Goal: Task Accomplishment & Management: Complete application form

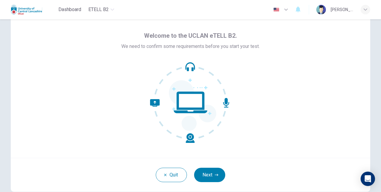
scroll to position [30, 0]
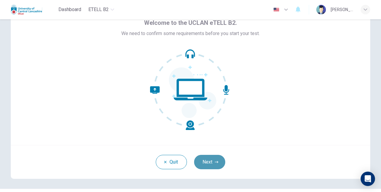
click at [215, 162] on icon "button" at bounding box center [217, 162] width 4 height 2
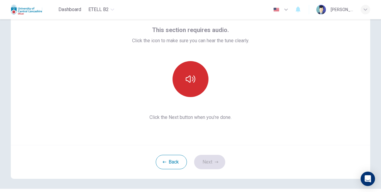
click at [195, 81] on button "button" at bounding box center [191, 79] width 36 height 36
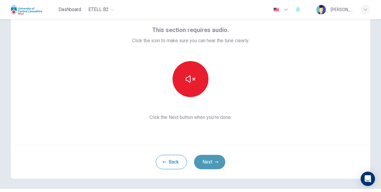
click at [213, 162] on button "Next" at bounding box center [209, 162] width 31 height 14
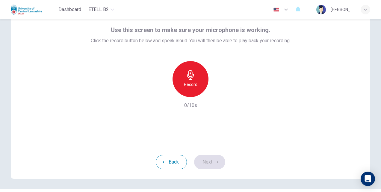
click at [189, 80] on div "Record" at bounding box center [191, 79] width 36 height 36
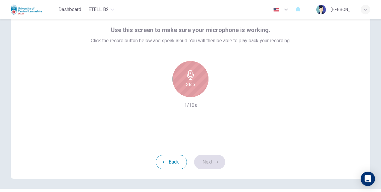
click at [186, 75] on icon "button" at bounding box center [191, 75] width 10 height 10
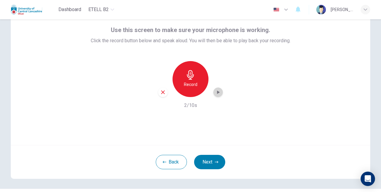
click at [215, 93] on icon "button" at bounding box center [218, 92] width 6 height 6
click at [219, 89] on icon "button" at bounding box center [218, 92] width 6 height 6
click at [219, 161] on button "Next" at bounding box center [209, 162] width 31 height 14
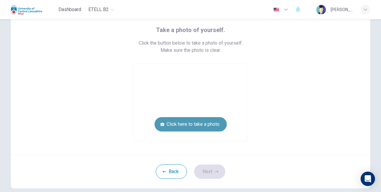
click at [209, 124] on button "Click here to take a photo" at bounding box center [191, 124] width 72 height 14
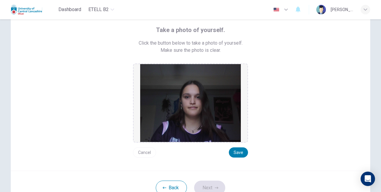
click at [141, 151] on button "Cancel" at bounding box center [144, 152] width 23 height 10
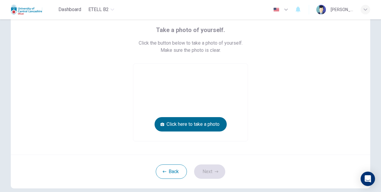
click at [193, 123] on button "Click here to take a photo" at bounding box center [191, 124] width 72 height 14
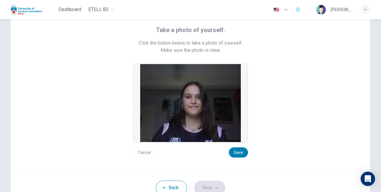
click at [138, 150] on button "Cancel" at bounding box center [144, 152] width 23 height 10
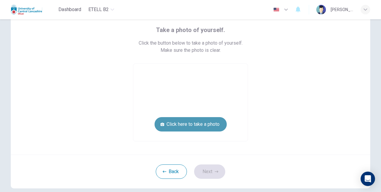
click at [177, 129] on button "Click here to take a photo" at bounding box center [191, 124] width 72 height 14
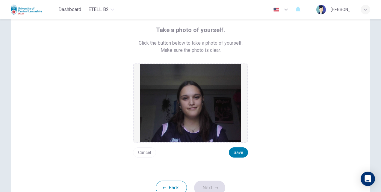
click at [148, 150] on button "Cancel" at bounding box center [144, 152] width 23 height 10
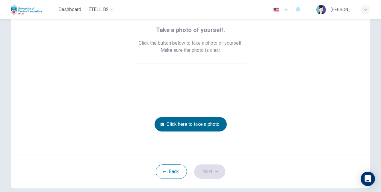
click at [198, 125] on button "Click here to take a photo" at bounding box center [191, 124] width 72 height 14
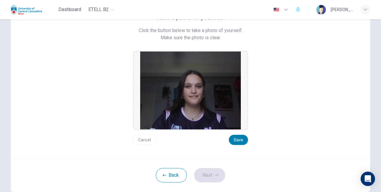
scroll to position [71, 0]
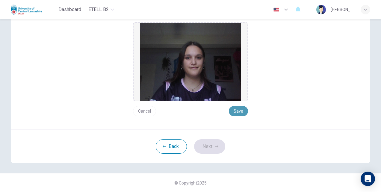
click at [240, 111] on button "Save" at bounding box center [238, 111] width 19 height 10
click at [208, 143] on button "Next" at bounding box center [209, 146] width 31 height 14
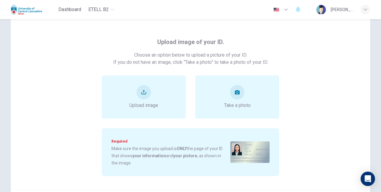
scroll to position [0, 0]
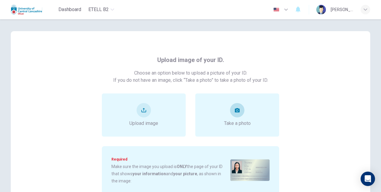
click at [235, 116] on button "take photo" at bounding box center [237, 110] width 14 height 14
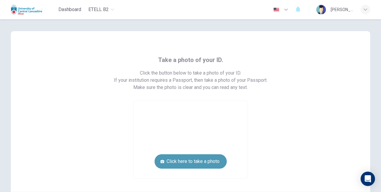
click at [192, 162] on button "Click here to take a photo" at bounding box center [191, 161] width 72 height 14
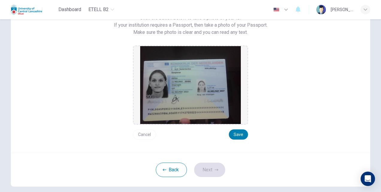
scroll to position [60, 0]
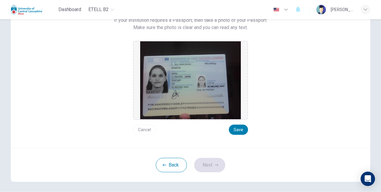
click at [149, 128] on button "Cancel" at bounding box center [144, 130] width 23 height 10
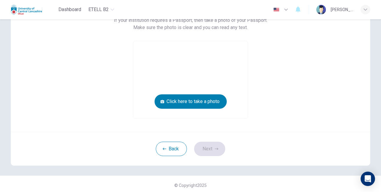
click at [158, 112] on video at bounding box center [190, 79] width 114 height 77
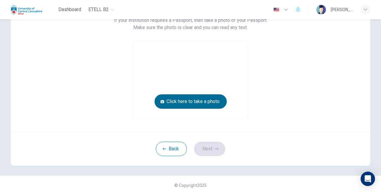
click at [168, 99] on button "Click here to take a photo" at bounding box center [191, 101] width 72 height 14
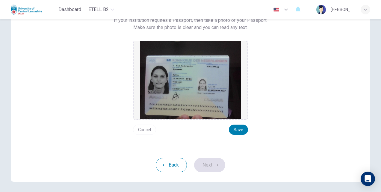
click at [143, 132] on button "Cancel" at bounding box center [144, 130] width 23 height 10
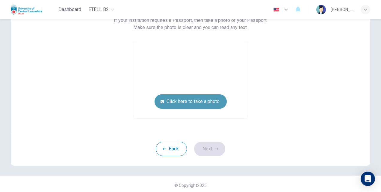
click at [186, 99] on button "Click here to take a photo" at bounding box center [191, 101] width 72 height 14
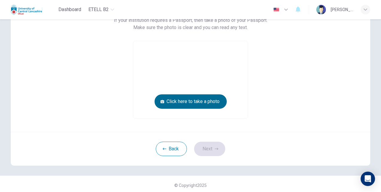
click at [199, 102] on button "Click here to take a photo" at bounding box center [191, 101] width 72 height 14
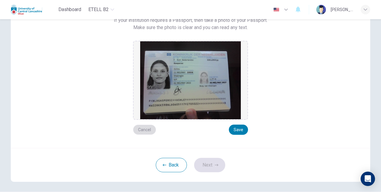
click at [138, 132] on button "Cancel" at bounding box center [144, 130] width 23 height 10
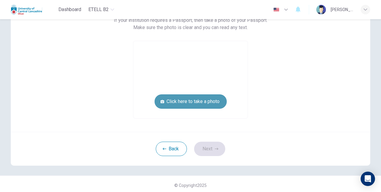
click at [170, 107] on button "Click here to take a photo" at bounding box center [191, 101] width 72 height 14
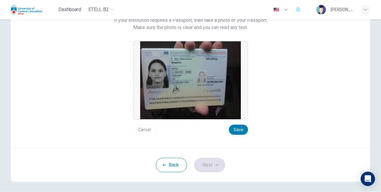
drag, startPoint x: 151, startPoint y: 125, endPoint x: 148, endPoint y: 128, distance: 4.1
click at [149, 126] on button "Cancel" at bounding box center [144, 130] width 23 height 10
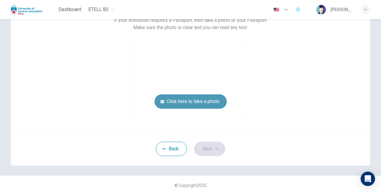
click at [171, 103] on button "Click here to take a photo" at bounding box center [191, 101] width 72 height 14
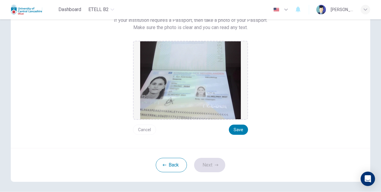
click at [137, 131] on button "Cancel" at bounding box center [144, 130] width 23 height 10
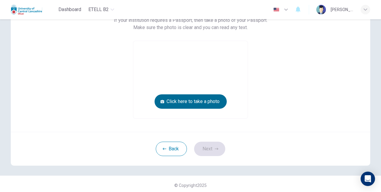
click at [183, 102] on button "Click here to take a photo" at bounding box center [191, 101] width 72 height 14
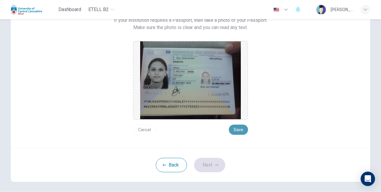
click at [235, 126] on button "Save" at bounding box center [238, 130] width 19 height 10
click at [203, 164] on button "Next" at bounding box center [209, 165] width 31 height 14
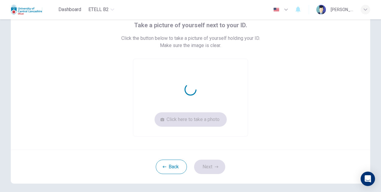
scroll to position [25, 0]
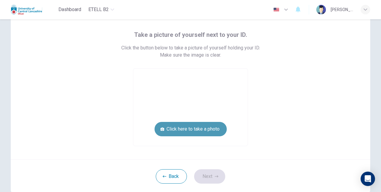
click at [191, 128] on button "Click here to take a photo" at bounding box center [191, 129] width 72 height 14
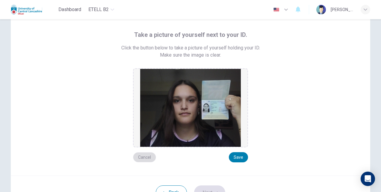
click at [149, 157] on button "Cancel" at bounding box center [144, 157] width 23 height 10
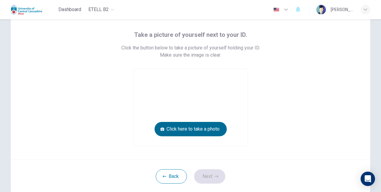
click at [208, 126] on button "Click here to take a photo" at bounding box center [191, 129] width 72 height 14
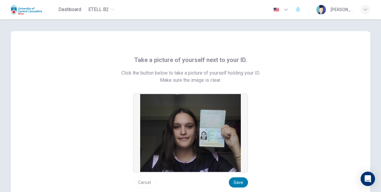
scroll to position [30, 0]
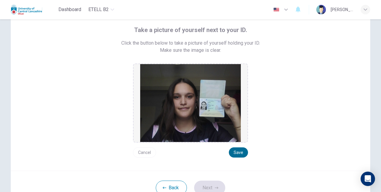
click at [233, 150] on button "Save" at bounding box center [238, 152] width 19 height 10
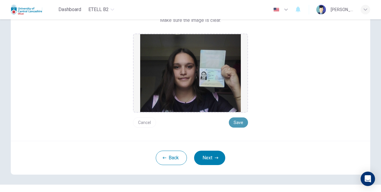
click at [240, 121] on button "Save" at bounding box center [238, 122] width 19 height 10
click at [206, 156] on button "Next" at bounding box center [209, 158] width 31 height 14
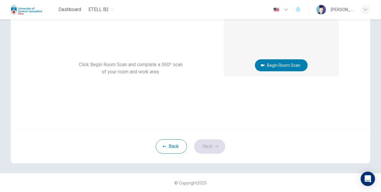
scroll to position [0, 0]
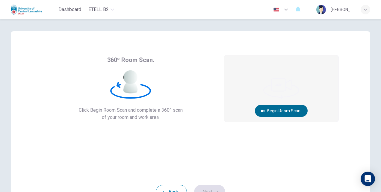
click at [274, 110] on button "Begin Room Scan" at bounding box center [281, 111] width 53 height 12
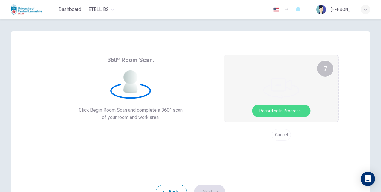
click at [274, 136] on button "Cancel" at bounding box center [281, 135] width 19 height 12
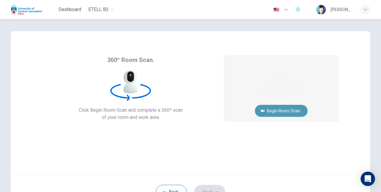
click at [293, 110] on button "Begin Room Scan" at bounding box center [281, 111] width 53 height 12
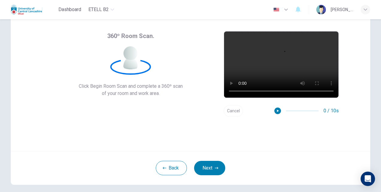
scroll to position [30, 0]
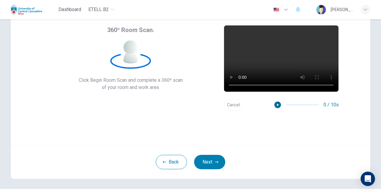
click at [276, 104] on icon "button" at bounding box center [278, 105] width 4 height 4
click at [201, 162] on button "Next" at bounding box center [209, 162] width 31 height 14
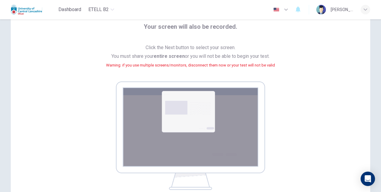
scroll to position [0, 0]
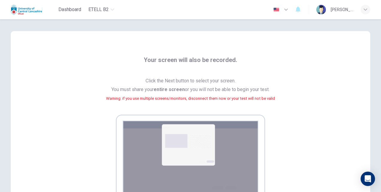
click at [184, 141] on img at bounding box center [190, 169] width 149 height 108
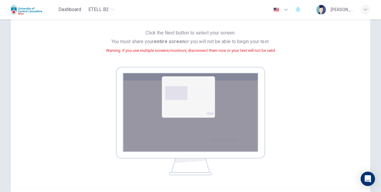
scroll to position [60, 0]
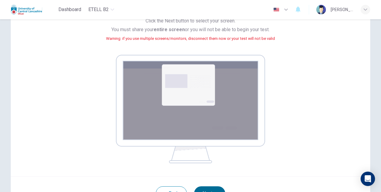
click at [211, 187] on button "Next" at bounding box center [209, 193] width 31 height 14
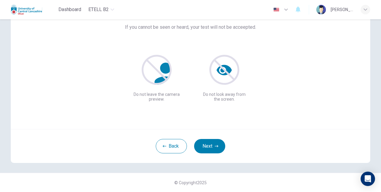
scroll to position [46, 0]
click at [207, 145] on button "Next" at bounding box center [209, 146] width 31 height 14
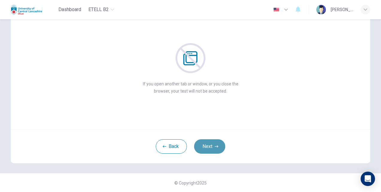
click at [202, 145] on button "Next" at bounding box center [209, 146] width 31 height 14
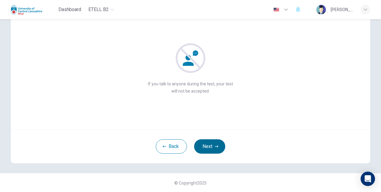
click at [205, 148] on button "Next" at bounding box center [209, 146] width 31 height 14
click at [210, 143] on button "Next" at bounding box center [209, 146] width 31 height 14
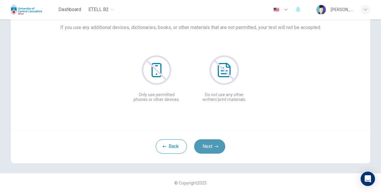
click at [212, 146] on button "Next" at bounding box center [209, 146] width 31 height 14
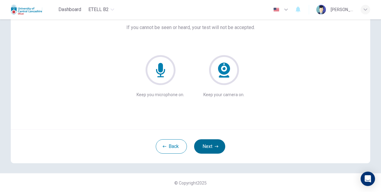
drag, startPoint x: 212, startPoint y: 146, endPoint x: 213, endPoint y: 149, distance: 3.0
click at [213, 149] on button "Next" at bounding box center [209, 146] width 31 height 14
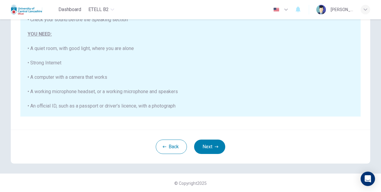
scroll to position [122, 0]
click at [206, 149] on button "Next" at bounding box center [209, 146] width 31 height 14
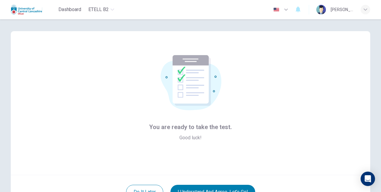
scroll to position [46, 0]
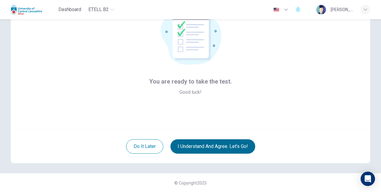
click at [201, 143] on button "I understand and agree. Let’s go!" at bounding box center [212, 146] width 85 height 14
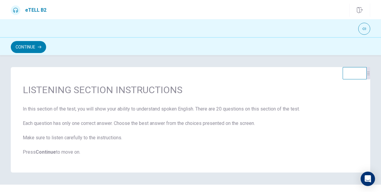
scroll to position [11, 0]
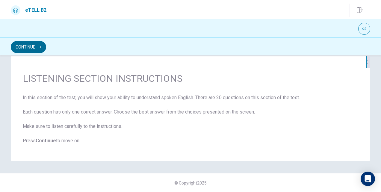
click at [39, 49] on button "Continue" at bounding box center [28, 47] width 35 height 12
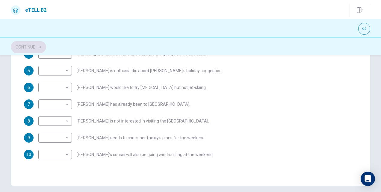
scroll to position [0, 0]
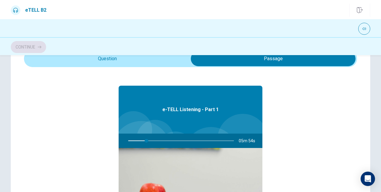
type input "**"
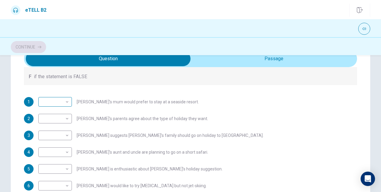
click at [66, 100] on body "This site uses cookies, as explained in our Privacy Policy . If you agree to th…" at bounding box center [190, 96] width 381 height 192
click at [56, 110] on li "T" at bounding box center [54, 112] width 34 height 10
type input "*"
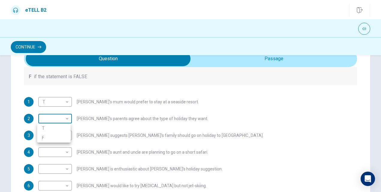
click at [59, 120] on body "This site uses cookies, as explained in our Privacy Policy . If you agree to th…" at bounding box center [190, 96] width 381 height 192
click at [47, 138] on li "F" at bounding box center [54, 138] width 34 height 10
type input "*"
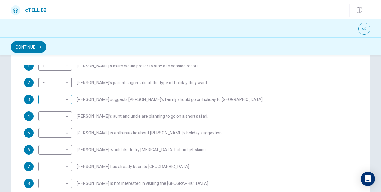
click at [63, 99] on body "This site uses cookies, as explained in our Privacy Policy . If you agree to th…" at bounding box center [190, 96] width 381 height 192
click at [55, 108] on li "T" at bounding box center [54, 109] width 34 height 10
type input "*"
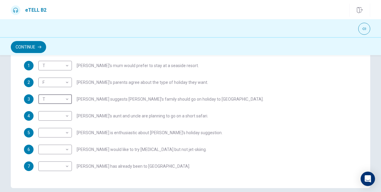
scroll to position [32, 0]
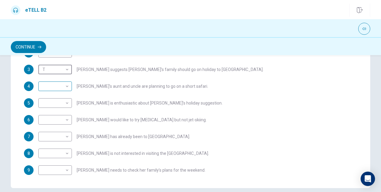
click at [65, 84] on body "This site uses cookies, as explained in our Privacy Policy . If you agree to th…" at bounding box center [190, 96] width 381 height 192
click at [52, 106] on li "F" at bounding box center [54, 105] width 34 height 10
type input "*"
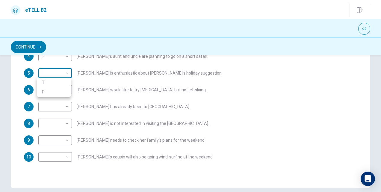
click at [63, 70] on body "This site uses cookies, as explained in our Privacy Policy . If you agree to th…" at bounding box center [190, 96] width 381 height 192
click at [56, 81] on li "T" at bounding box center [54, 83] width 34 height 10
type input "*"
click at [65, 88] on body "This site uses cookies, as explained in our Privacy Policy . If you agree to th…" at bounding box center [190, 96] width 381 height 192
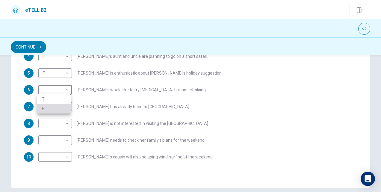
click at [56, 105] on li "F" at bounding box center [54, 109] width 34 height 10
type input "*"
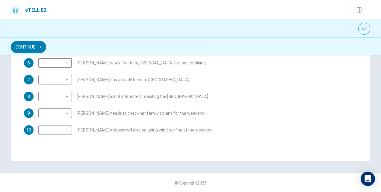
scroll to position [147, 0]
click at [66, 78] on body "This site uses cookies, as explained in our Privacy Policy . If you agree to th…" at bounding box center [190, 96] width 381 height 192
click at [60, 96] on li "F" at bounding box center [54, 99] width 34 height 10
type input "*"
click at [64, 93] on body "This site uses cookies, as explained in our Privacy Policy . If you agree to th…" at bounding box center [190, 96] width 381 height 192
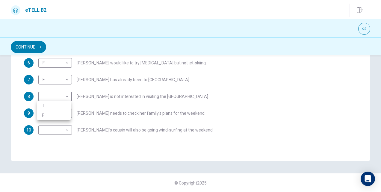
click at [58, 105] on li "T" at bounding box center [54, 106] width 34 height 10
type input "*"
click at [64, 112] on body "This site uses cookies, as explained in our Privacy Policy . If you agree to th…" at bounding box center [190, 96] width 381 height 192
click at [64, 124] on li "T" at bounding box center [54, 123] width 34 height 10
type input "*"
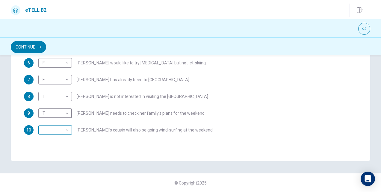
click at [67, 130] on body "This site uses cookies, as explained in our Privacy Policy . If you agree to th…" at bounding box center [190, 96] width 381 height 192
click at [55, 138] on li "T" at bounding box center [54, 139] width 34 height 10
type input "*"
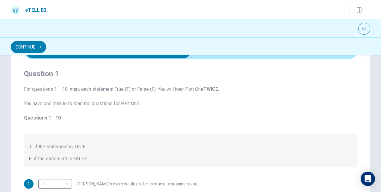
scroll to position [0, 0]
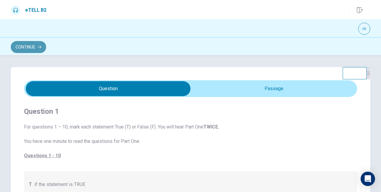
click at [34, 45] on button "Continue" at bounding box center [28, 47] width 35 height 12
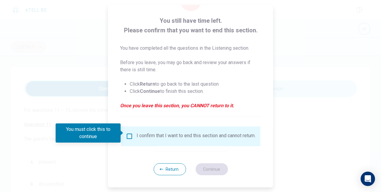
scroll to position [31, 0]
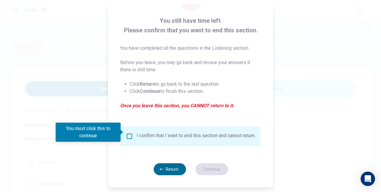
click at [165, 171] on button "Return" at bounding box center [169, 169] width 32 height 12
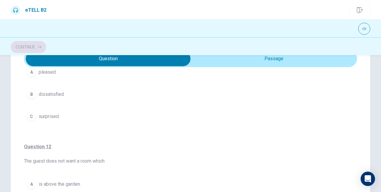
scroll to position [30, 0]
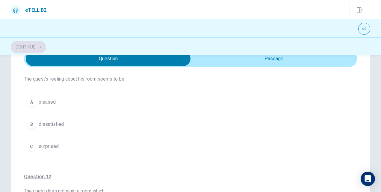
click at [44, 125] on span "dissatisfied." at bounding box center [52, 124] width 26 height 7
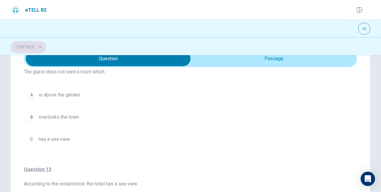
scroll to position [120, 0]
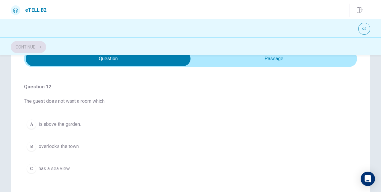
click at [59, 123] on span "is above the garden." at bounding box center [60, 124] width 42 height 7
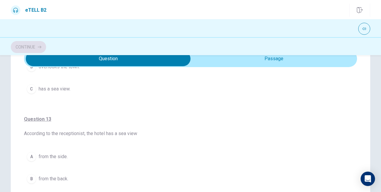
scroll to position [240, 0]
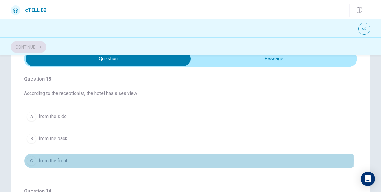
click at [56, 158] on span "from the front." at bounding box center [54, 160] width 30 height 7
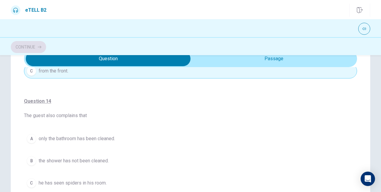
scroll to position [359, 0]
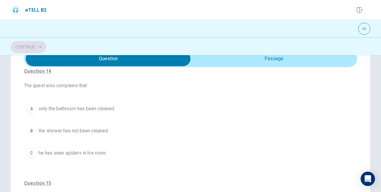
click at [73, 107] on span "only the bathroom has been cleaned." at bounding box center [77, 108] width 76 height 7
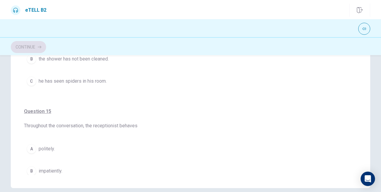
scroll to position [374, 0]
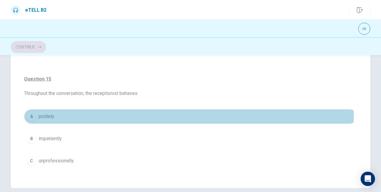
click at [46, 113] on span "politely." at bounding box center [47, 116] width 16 height 7
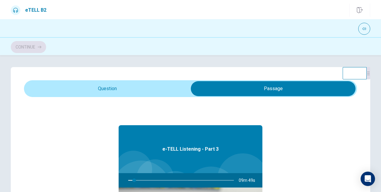
scroll to position [0, 0]
type input "*"
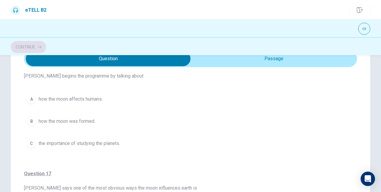
scroll to position [60, 0]
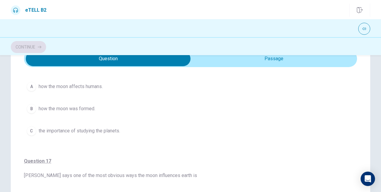
click at [74, 75] on div "For questions 16 – 20, choose the correct answer from the options shown. You wi…" at bounding box center [190, 77] width 333 height 141
click at [63, 85] on span "how the moon affects humans." at bounding box center [71, 86] width 64 height 7
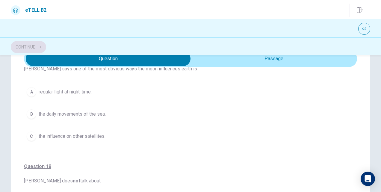
scroll to position [180, 0]
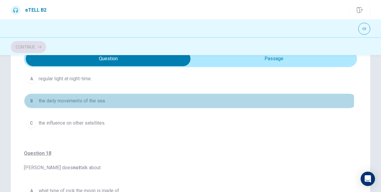
click at [92, 98] on span "the daily movements of the sea." at bounding box center [72, 100] width 67 height 7
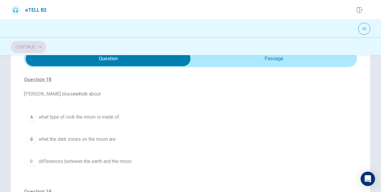
scroll to position [240, 0]
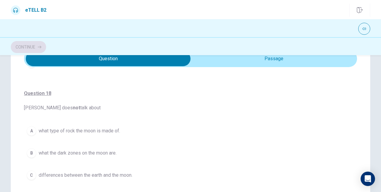
click at [102, 128] on span "what type of rock the moon is made of." at bounding box center [79, 130] width 81 height 7
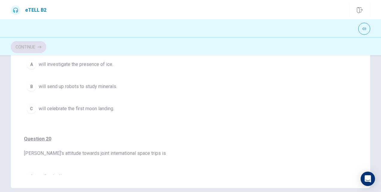
scroll to position [298, 0]
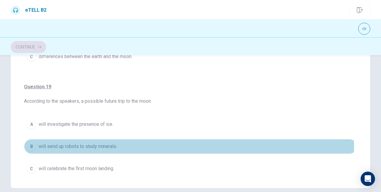
click at [75, 146] on span "will send up robots to study minerals." at bounding box center [78, 146] width 78 height 7
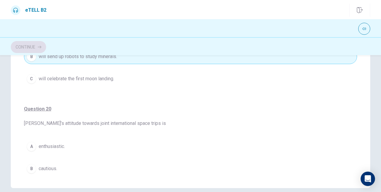
scroll to position [388, 0]
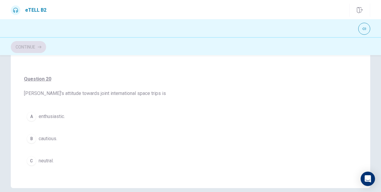
click at [52, 116] on span "enthusiastic." at bounding box center [52, 116] width 26 height 7
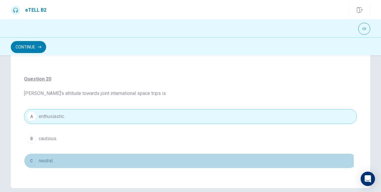
click at [43, 159] on span "neutral." at bounding box center [46, 160] width 15 height 7
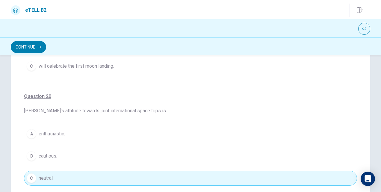
scroll to position [120, 0]
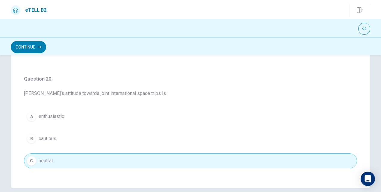
click at [62, 113] on span "enthusiastic." at bounding box center [52, 116] width 26 height 7
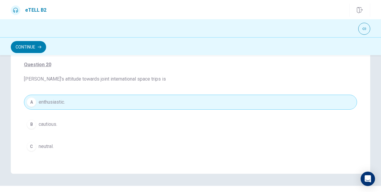
scroll to position [147, 0]
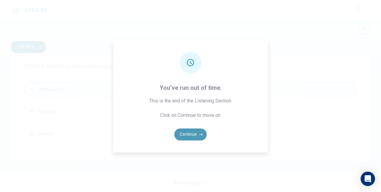
click at [192, 136] on button "Continue" at bounding box center [190, 134] width 32 height 12
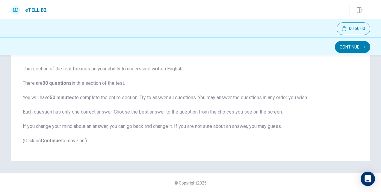
scroll to position [0, 0]
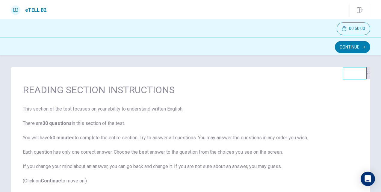
click at [347, 52] on button "Continue" at bounding box center [352, 47] width 35 height 12
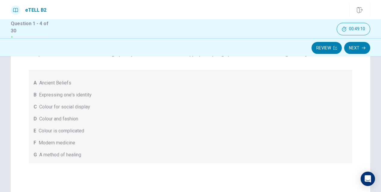
scroll to position [60, 0]
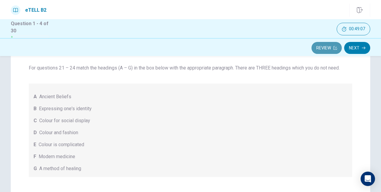
click at [324, 49] on button "Review" at bounding box center [326, 48] width 30 height 12
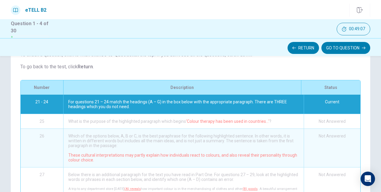
scroll to position [105, 0]
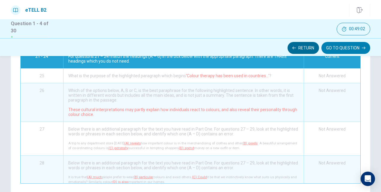
click at [297, 46] on button "Return" at bounding box center [303, 48] width 31 height 12
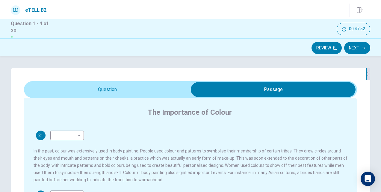
scroll to position [148, 0]
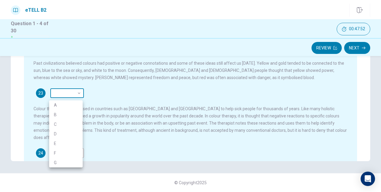
click at [75, 92] on body "This site uses cookies, as explained in our Privacy Policy . If you agree to th…" at bounding box center [190, 96] width 381 height 192
click at [66, 106] on li "A" at bounding box center [66, 105] width 34 height 10
type input "*"
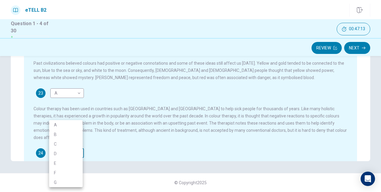
click at [72, 147] on body "This site uses cookies, as explained in our Privacy Policy . If you agree to th…" at bounding box center [190, 96] width 381 height 192
click at [55, 181] on li "G" at bounding box center [66, 183] width 34 height 10
type input "*"
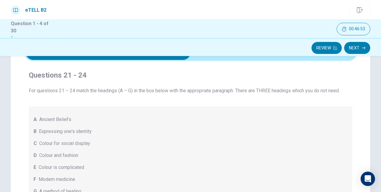
scroll to position [28, 0]
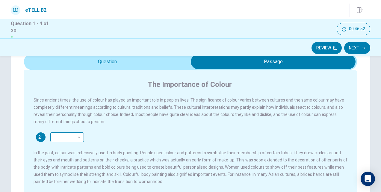
click at [75, 136] on body "This site uses cookies, as explained in our Privacy Policy . If you agree to th…" at bounding box center [190, 96] width 381 height 192
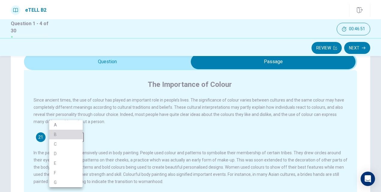
click at [70, 134] on li "B" at bounding box center [66, 135] width 34 height 10
type input "*"
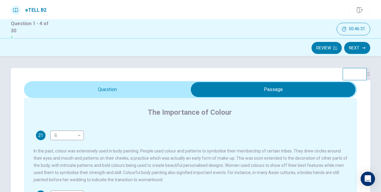
scroll to position [60, 0]
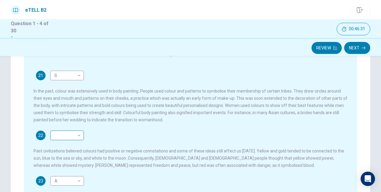
click at [70, 137] on body "This site uses cookies, as explained in our Privacy Policy . If you agree to th…" at bounding box center [190, 96] width 381 height 192
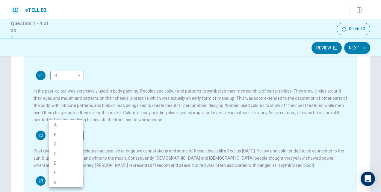
click at [69, 143] on li "C" at bounding box center [66, 144] width 34 height 10
type input "*"
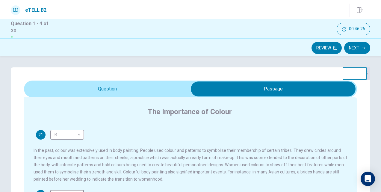
scroll to position [0, 0]
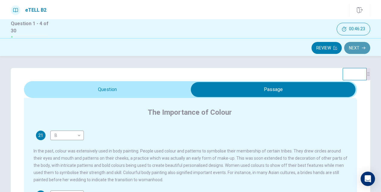
click at [359, 47] on button "Next" at bounding box center [357, 48] width 26 height 12
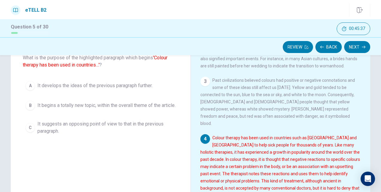
scroll to position [30, 0]
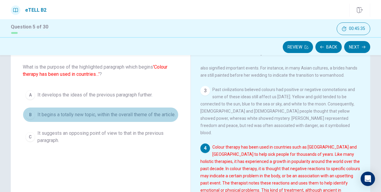
click at [102, 114] on span "It begins a totally new topic, within the overall theme of the article." at bounding box center [106, 114] width 138 height 7
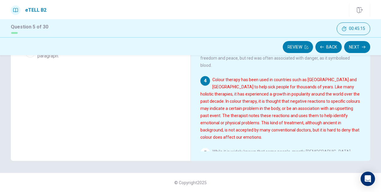
scroll to position [77, 0]
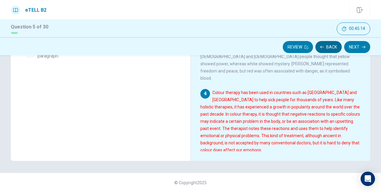
click at [329, 46] on button "Back" at bounding box center [328, 47] width 26 height 12
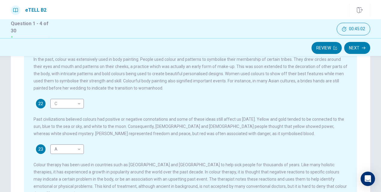
scroll to position [148, 0]
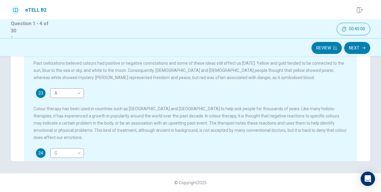
drag, startPoint x: 141, startPoint y: 145, endPoint x: 153, endPoint y: 115, distance: 32.0
click at [153, 116] on div "Since ancient times, the use of colour has played an important role in people’s…" at bounding box center [195, 84] width 322 height 214
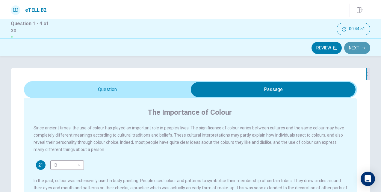
click at [359, 47] on button "Next" at bounding box center [357, 48] width 26 height 12
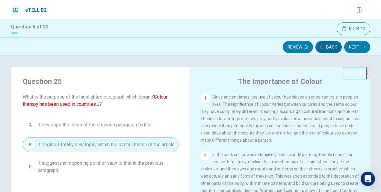
click at [333, 45] on button "Back" at bounding box center [328, 47] width 26 height 12
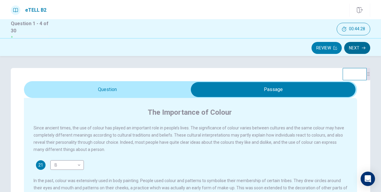
click at [352, 47] on button "Next" at bounding box center [357, 48] width 26 height 12
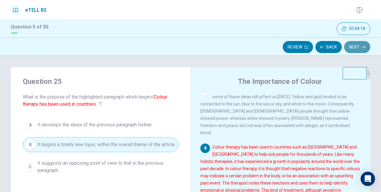
click at [361, 47] on button "Next" at bounding box center [357, 47] width 26 height 12
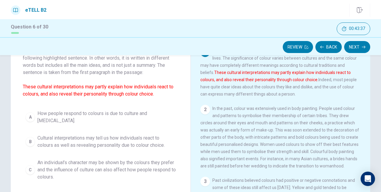
scroll to position [60, 0]
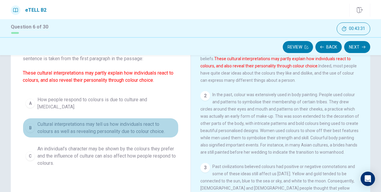
click at [67, 122] on span "Cultural interpretations may tell us how individuals react to colours as well a…" at bounding box center [106, 128] width 138 height 14
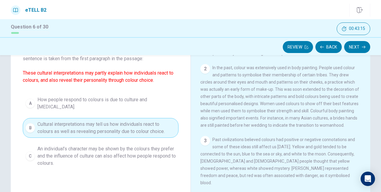
scroll to position [90, 0]
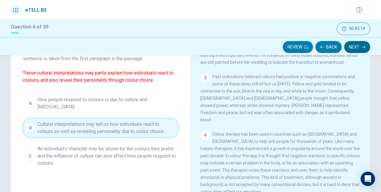
click at [355, 48] on button "Next" at bounding box center [357, 47] width 26 height 12
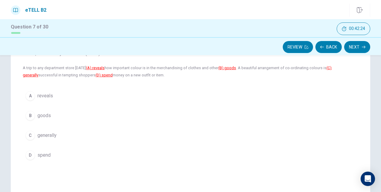
scroll to position [60, 0]
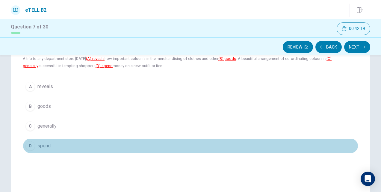
click at [31, 144] on div "D" at bounding box center [30, 146] width 10 height 10
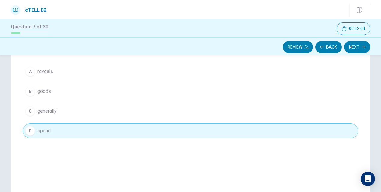
scroll to position [84, 0]
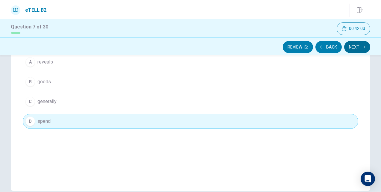
click at [352, 46] on button "Next" at bounding box center [357, 47] width 26 height 12
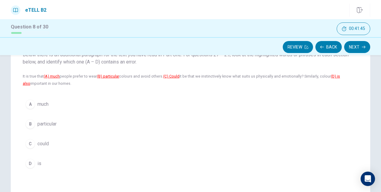
scroll to position [60, 0]
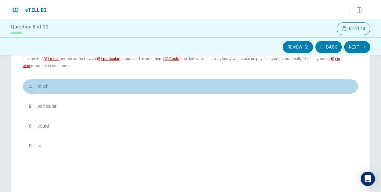
click at [41, 82] on button "A much" at bounding box center [190, 86] width 335 height 15
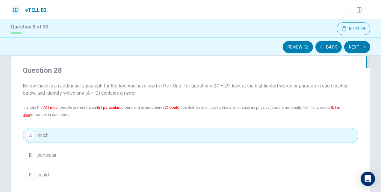
scroll to position [0, 0]
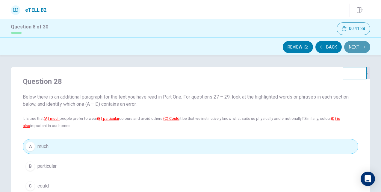
click at [357, 48] on button "Next" at bounding box center [357, 47] width 26 height 12
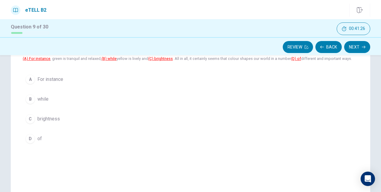
scroll to position [30, 0]
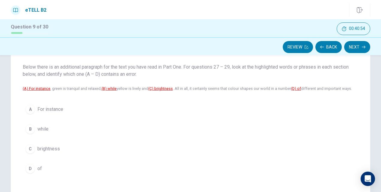
click at [39, 150] on span "brightness" at bounding box center [48, 148] width 22 height 7
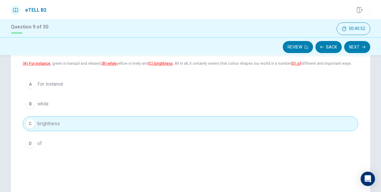
scroll to position [114, 0]
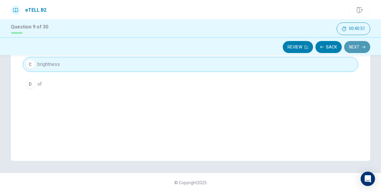
click at [352, 47] on button "Next" at bounding box center [357, 47] width 26 height 12
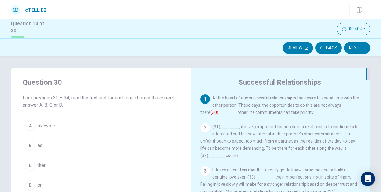
scroll to position [30, 0]
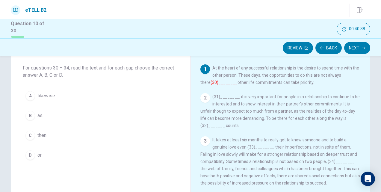
click at [31, 116] on div "B" at bounding box center [30, 116] width 10 height 10
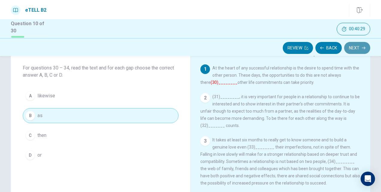
click at [359, 46] on button "Next" at bounding box center [357, 48] width 26 height 12
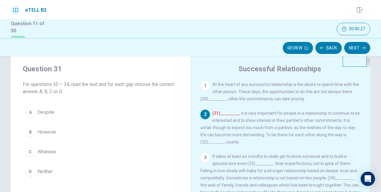
scroll to position [0, 0]
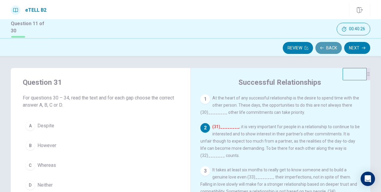
click at [327, 47] on button "Back" at bounding box center [328, 48] width 26 height 12
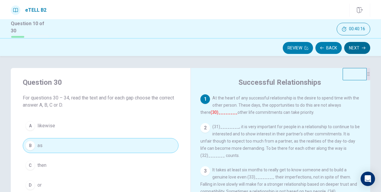
click at [361, 44] on button "Next" at bounding box center [357, 48] width 26 height 12
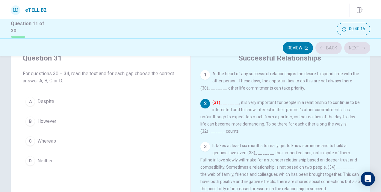
scroll to position [30, 0]
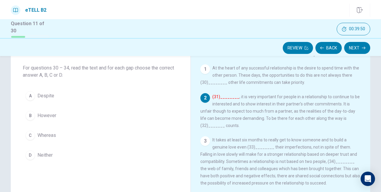
click at [55, 111] on button "B However" at bounding box center [101, 115] width 156 height 15
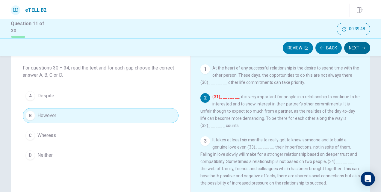
click at [356, 47] on button "Next" at bounding box center [357, 48] width 26 height 12
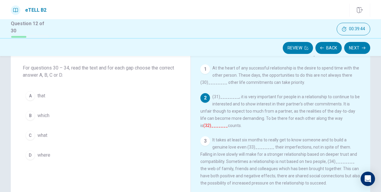
click at [50, 129] on button "C what" at bounding box center [101, 135] width 156 height 15
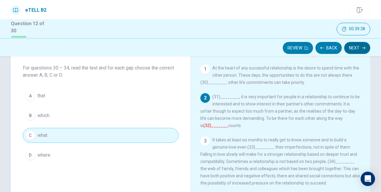
click at [353, 48] on button "Next" at bounding box center [357, 48] width 26 height 12
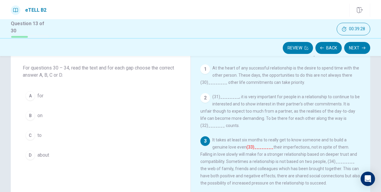
click at [49, 88] on button "A for" at bounding box center [101, 95] width 156 height 15
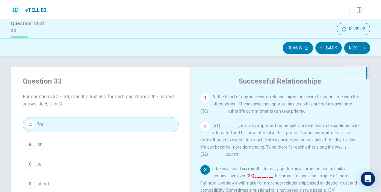
scroll to position [0, 0]
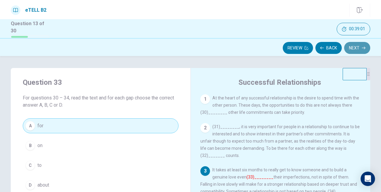
click at [359, 45] on button "Next" at bounding box center [357, 48] width 26 height 12
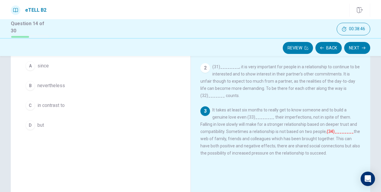
scroll to position [30, 0]
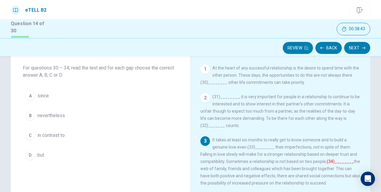
click at [37, 153] on span "but" at bounding box center [40, 155] width 7 height 7
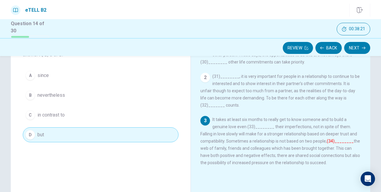
scroll to position [60, 0]
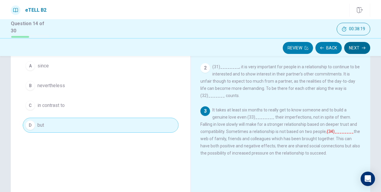
click at [354, 51] on button "Next" at bounding box center [357, 48] width 26 height 12
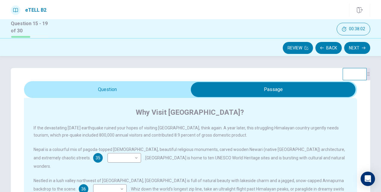
scroll to position [0, 0]
click at [291, 46] on button "Review" at bounding box center [298, 48] width 30 height 12
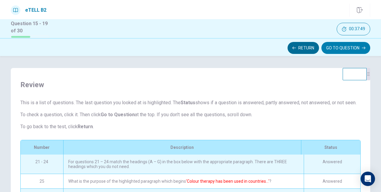
click at [300, 47] on button "Return" at bounding box center [303, 48] width 31 height 12
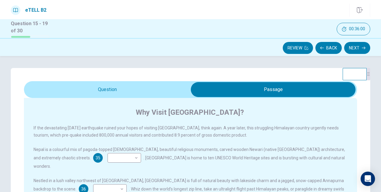
scroll to position [30, 0]
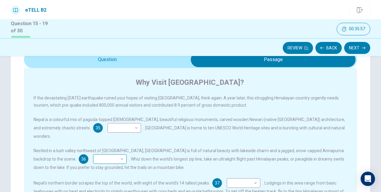
click at [72, 152] on body "This site uses cookies, as explained in our Privacy Policy . If you agree to th…" at bounding box center [190, 96] width 381 height 192
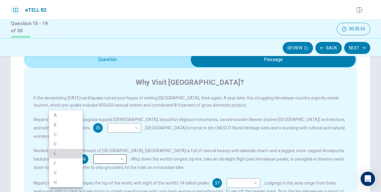
click at [69, 157] on li "E" at bounding box center [66, 154] width 34 height 10
type input "*"
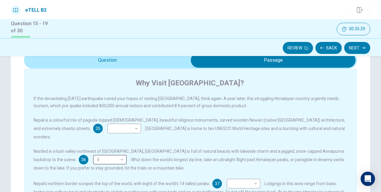
scroll to position [0, 0]
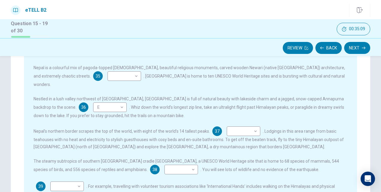
scroll to position [90, 0]
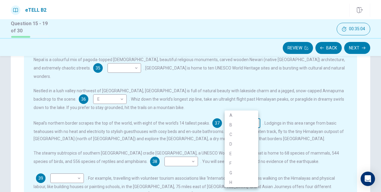
click at [239, 116] on body "This site uses cookies, as explained in our Privacy Policy . If you agree to th…" at bounding box center [190, 96] width 381 height 192
click at [233, 114] on li "A" at bounding box center [242, 116] width 34 height 10
type input "*"
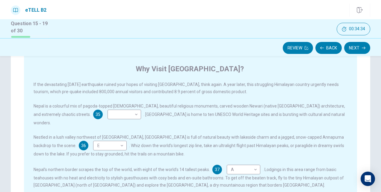
scroll to position [120, 0]
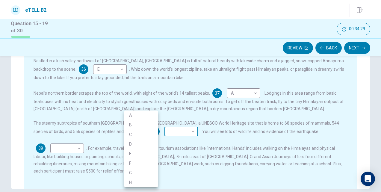
click at [140, 126] on body "This site uses cookies, as explained in our Privacy Policy . If you agree to th…" at bounding box center [190, 96] width 381 height 192
click at [134, 146] on li "D" at bounding box center [141, 144] width 34 height 10
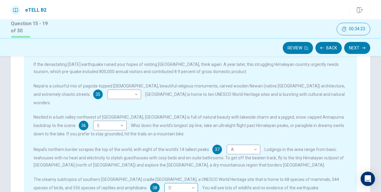
scroll to position [90, 0]
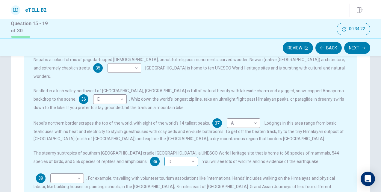
click at [134, 151] on body "This site uses cookies, as explained in our Privacy Policy . If you agree to th…" at bounding box center [190, 96] width 381 height 192
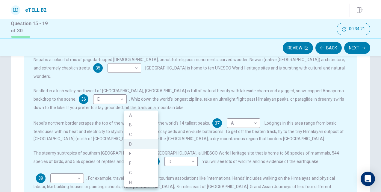
click at [138, 138] on li "C" at bounding box center [141, 135] width 34 height 10
type input "*"
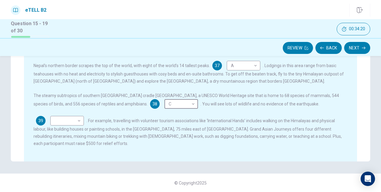
scroll to position [148, 0]
click at [63, 113] on body "This site uses cookies, as explained in our Privacy Policy . If you agree to th…" at bounding box center [190, 96] width 381 height 192
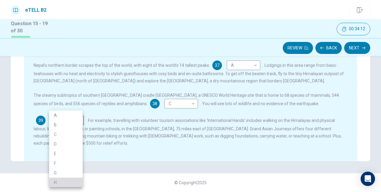
click at [66, 179] on li "H" at bounding box center [66, 183] width 34 height 10
type input "*"
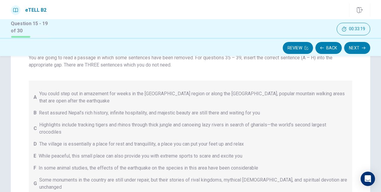
scroll to position [0, 0]
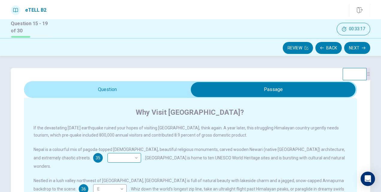
click at [89, 158] on body "This site uses cookies, as explained in our Privacy Policy . If you agree to th…" at bounding box center [190, 96] width 381 height 192
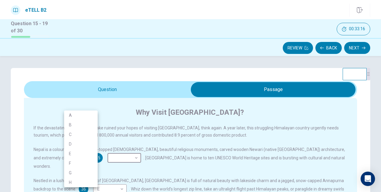
click at [77, 170] on li "G" at bounding box center [81, 173] width 34 height 10
type input "*"
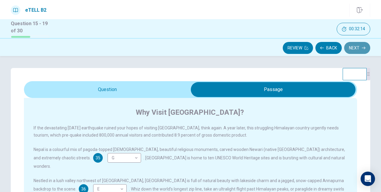
click at [359, 52] on button "Next" at bounding box center [357, 48] width 26 height 12
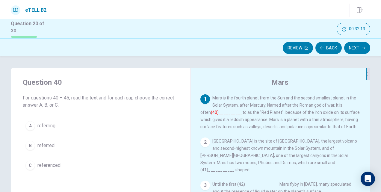
scroll to position [30, 0]
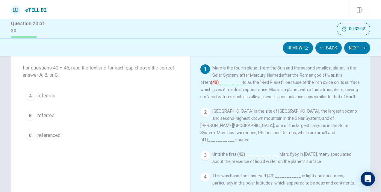
click at [36, 105] on div "A referring B referred C referenced" at bounding box center [101, 115] width 156 height 55
click at [34, 112] on button "B referred" at bounding box center [101, 115] width 156 height 15
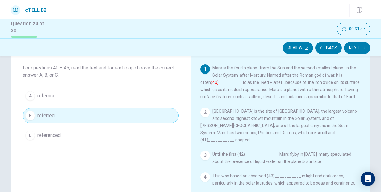
click at [359, 53] on div "Review Back Next" at bounding box center [190, 47] width 381 height 18
click at [356, 48] on button "Next" at bounding box center [357, 48] width 26 height 12
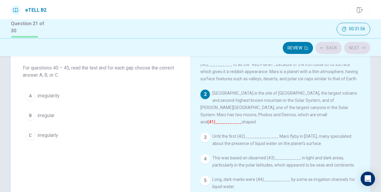
scroll to position [26, 0]
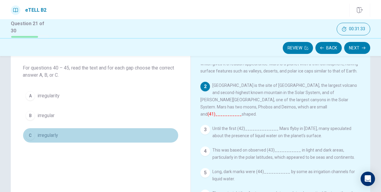
click at [67, 133] on button "C irregularly" at bounding box center [101, 135] width 156 height 15
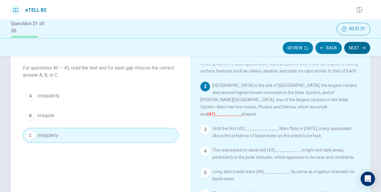
click at [351, 49] on button "Next" at bounding box center [357, 48] width 26 height 12
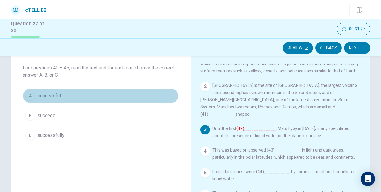
click at [57, 92] on span "successful" at bounding box center [48, 95] width 23 height 7
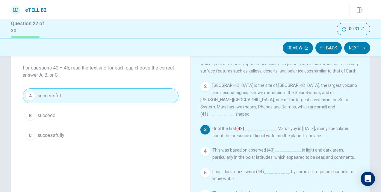
click at [352, 45] on button "Next" at bounding box center [357, 48] width 26 height 12
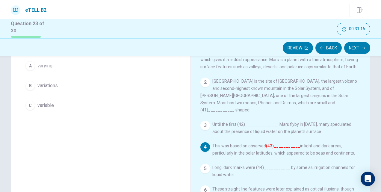
scroll to position [30, 0]
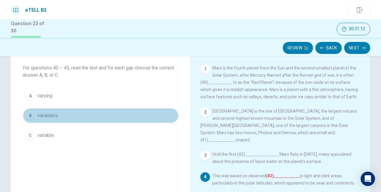
click at [50, 117] on span "variations" at bounding box center [47, 115] width 20 height 7
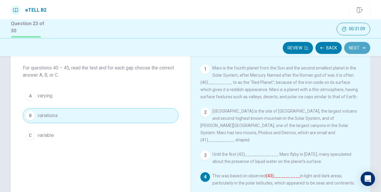
click at [352, 46] on button "Next" at bounding box center [357, 48] width 26 height 12
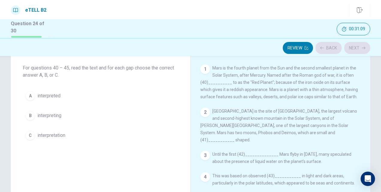
scroll to position [26, 0]
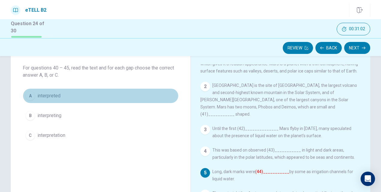
click at [49, 92] on span "interpreted" at bounding box center [48, 95] width 23 height 7
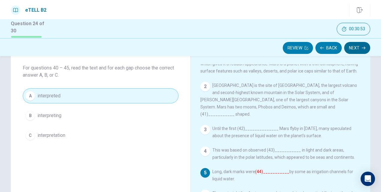
click at [353, 50] on button "Next" at bounding box center [357, 48] width 26 height 12
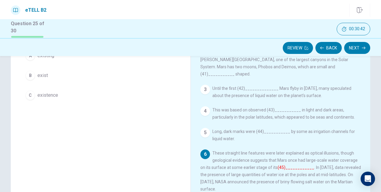
scroll to position [75, 0]
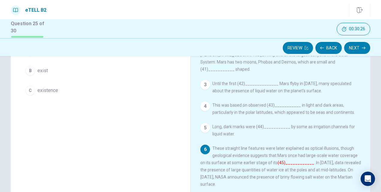
click at [27, 90] on div "C" at bounding box center [30, 91] width 10 height 10
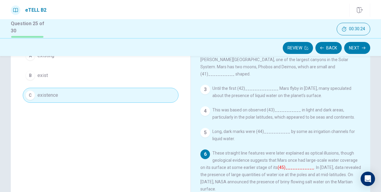
scroll to position [105, 0]
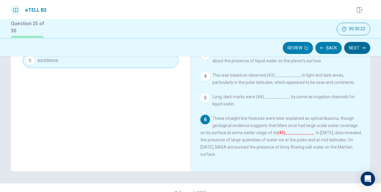
click at [361, 49] on button "Next" at bounding box center [357, 48] width 26 height 12
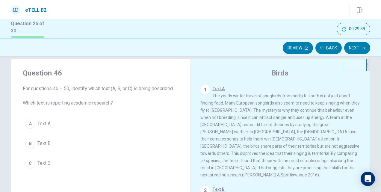
scroll to position [0, 0]
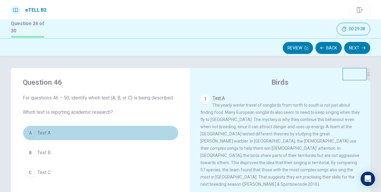
click at [34, 131] on button "A Text A" at bounding box center [101, 132] width 156 height 15
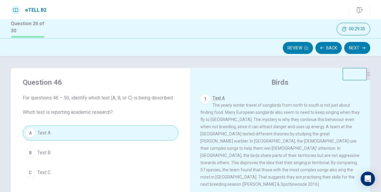
scroll to position [30, 0]
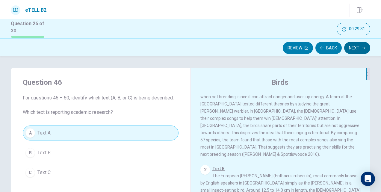
click at [350, 46] on button "Next" at bounding box center [357, 48] width 26 height 12
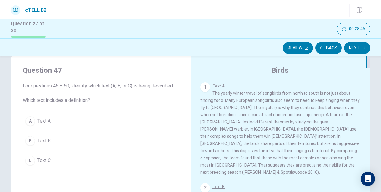
scroll to position [0, 0]
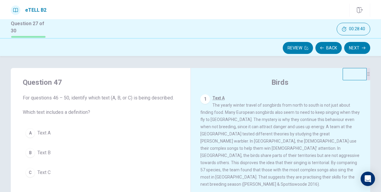
click at [26, 156] on button "B Text B" at bounding box center [101, 152] width 156 height 15
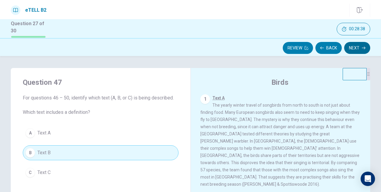
click at [355, 49] on button "Next" at bounding box center [357, 48] width 26 height 12
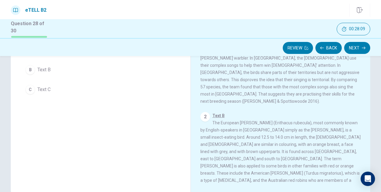
scroll to position [25, 0]
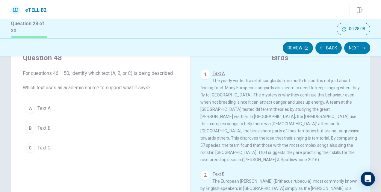
click at [49, 108] on span "Text A" at bounding box center [43, 108] width 13 height 7
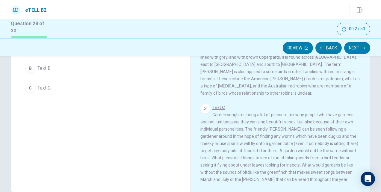
scroll to position [114, 0]
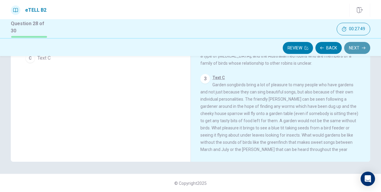
click at [352, 52] on button "Next" at bounding box center [357, 48] width 26 height 12
click at [329, 43] on button "Back" at bounding box center [328, 48] width 26 height 12
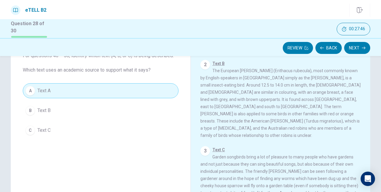
scroll to position [25, 0]
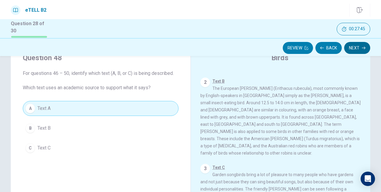
click at [354, 46] on button "Next" at bounding box center [357, 48] width 26 height 12
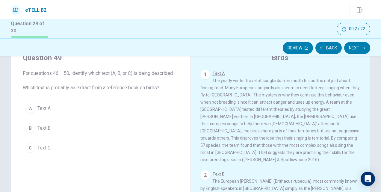
click at [53, 123] on button "B Text B" at bounding box center [101, 128] width 156 height 15
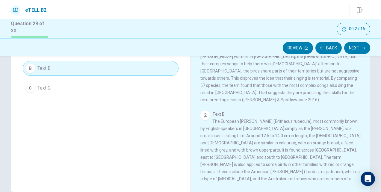
scroll to position [0, 0]
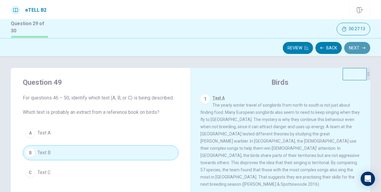
click at [352, 43] on button "Next" at bounding box center [357, 48] width 26 height 12
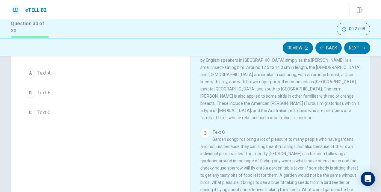
scroll to position [90, 0]
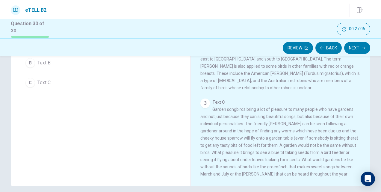
click at [48, 83] on span "Text C" at bounding box center [43, 82] width 13 height 7
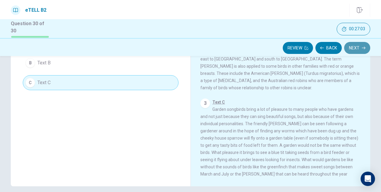
click at [354, 43] on button "Next" at bounding box center [357, 48] width 26 height 12
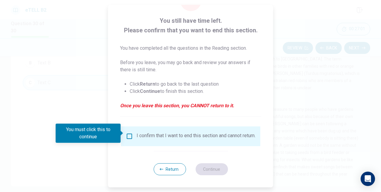
scroll to position [31, 0]
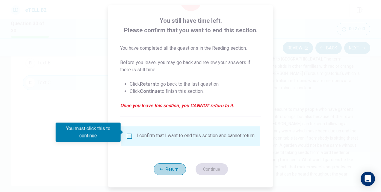
click at [164, 170] on button "Return" at bounding box center [169, 169] width 32 height 12
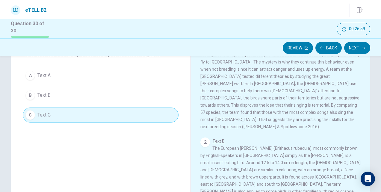
scroll to position [0, 0]
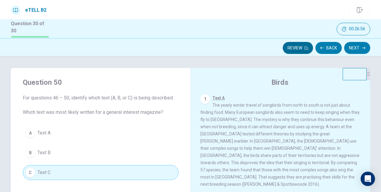
click at [295, 49] on button "Review" at bounding box center [298, 48] width 30 height 12
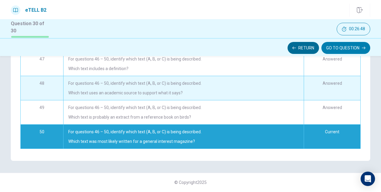
click at [310, 44] on button "Return" at bounding box center [303, 48] width 31 height 12
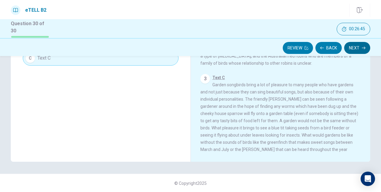
click at [365, 47] on icon "button" at bounding box center [364, 48] width 4 height 4
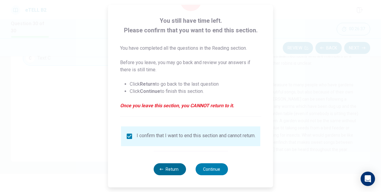
click at [166, 167] on button "Return" at bounding box center [169, 169] width 32 height 12
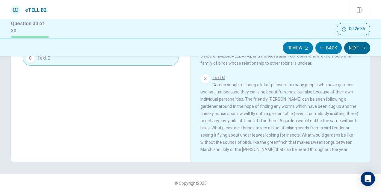
click at [354, 47] on button "Next" at bounding box center [357, 48] width 26 height 12
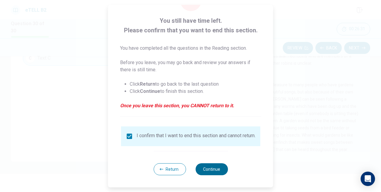
drag, startPoint x: 209, startPoint y: 167, endPoint x: 213, endPoint y: 165, distance: 4.3
click at [209, 167] on button "Continue" at bounding box center [211, 169] width 32 height 12
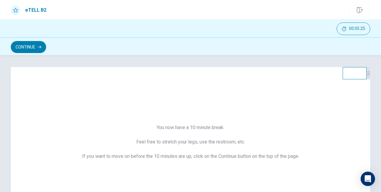
click at [29, 55] on div "Continue" at bounding box center [190, 46] width 381 height 18
click at [37, 46] on button "Continue" at bounding box center [28, 47] width 35 height 12
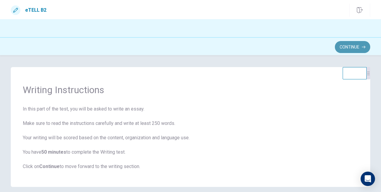
click at [348, 47] on button "Continue" at bounding box center [352, 47] width 35 height 12
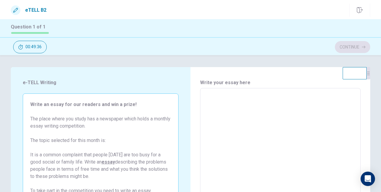
click at [205, 98] on textarea at bounding box center [280, 171] width 152 height 156
type textarea "*"
type textarea "**"
type textarea "*"
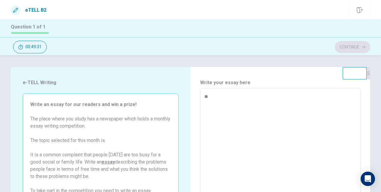
type textarea "***"
type textarea "*"
type textarea "****"
type textarea "*"
type textarea "*****"
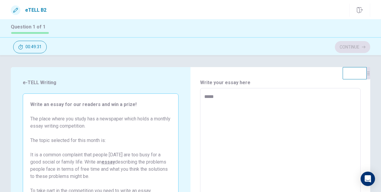
type textarea "*"
type textarea "******"
type textarea "*"
type textarea "******"
type textarea "*"
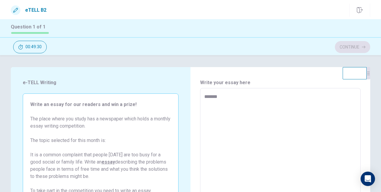
type textarea "********"
type textarea "*"
type textarea "*********"
type textarea "*"
type textarea "**********"
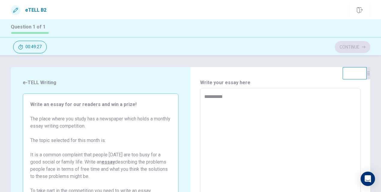
type textarea "*"
type textarea "**********"
type textarea "*"
type textarea "**********"
type textarea "*"
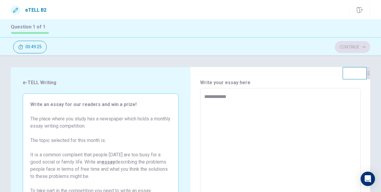
type textarea "**********"
type textarea "*"
type textarea "**********"
type textarea "*"
type textarea "**********"
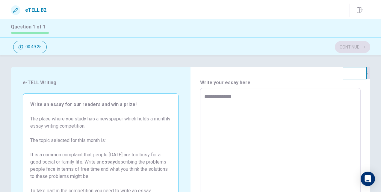
type textarea "*"
type textarea "**********"
type textarea "*"
type textarea "**********"
type textarea "*"
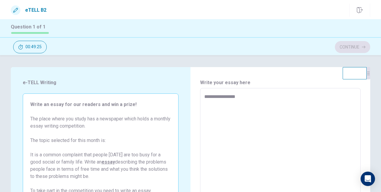
type textarea "**********"
type textarea "*"
type textarea "**********"
type textarea "*"
type textarea "**********"
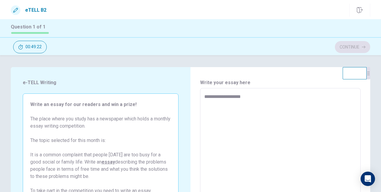
type textarea "*"
type textarea "**********"
type textarea "*"
type textarea "**********"
type textarea "*"
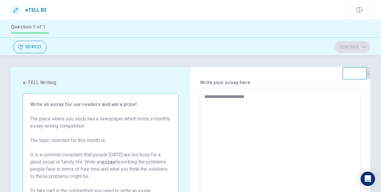
type textarea "**********"
type textarea "*"
type textarea "**********"
type textarea "*"
type textarea "**********"
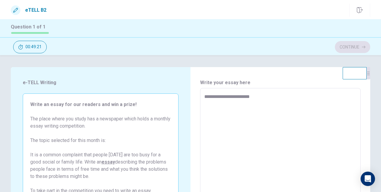
type textarea "*"
type textarea "**********"
type textarea "*"
type textarea "**********"
type textarea "*"
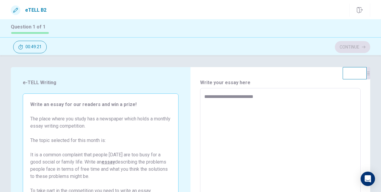
type textarea "**********"
type textarea "*"
type textarea "**********"
type textarea "*"
type textarea "**********"
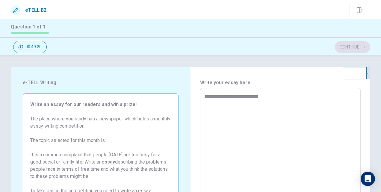
type textarea "*"
type textarea "**********"
type textarea "*"
type textarea "**********"
type textarea "*"
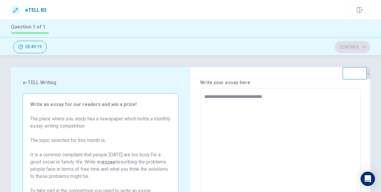
type textarea "**********"
type textarea "*"
type textarea "**********"
type textarea "*"
type textarea "**********"
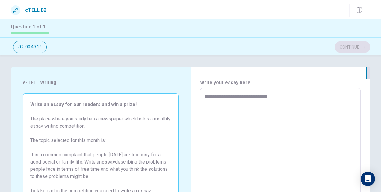
type textarea "*"
type textarea "**********"
type textarea "*"
type textarea "**********"
type textarea "*"
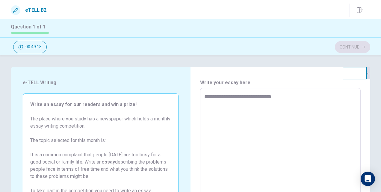
type textarea "**********"
type textarea "*"
type textarea "**********"
type textarea "*"
type textarea "**********"
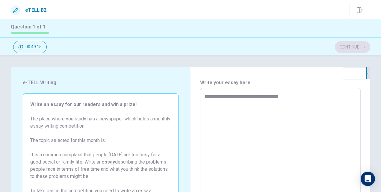
type textarea "*"
type textarea "**********"
type textarea "*"
type textarea "**********"
type textarea "*"
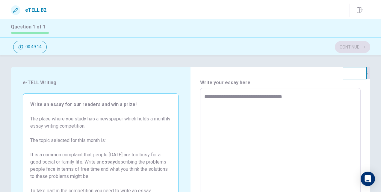
type textarea "**********"
type textarea "*"
type textarea "**********"
type textarea "*"
type textarea "**********"
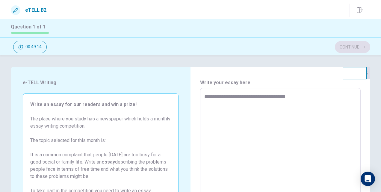
type textarea "*"
type textarea "**********"
type textarea "*"
type textarea "**********"
type textarea "*"
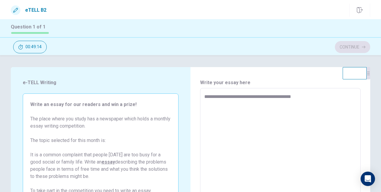
type textarea "**********"
type textarea "*"
type textarea "**********"
type textarea "*"
type textarea "**********"
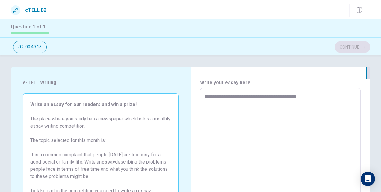
type textarea "*"
type textarea "**********"
type textarea "*"
type textarea "**********"
type textarea "*"
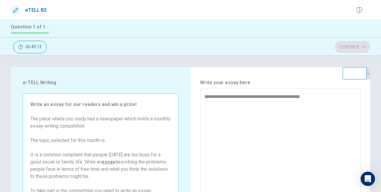
type textarea "**********"
type textarea "*"
type textarea "**********"
type textarea "*"
type textarea "**********"
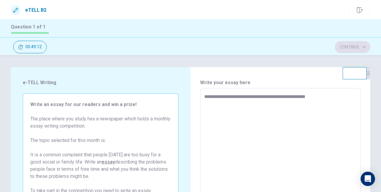
type textarea "*"
type textarea "**********"
type textarea "*"
type textarea "**********"
type textarea "*"
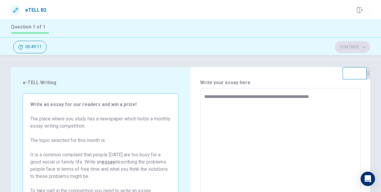
type textarea "**********"
type textarea "*"
type textarea "**********"
type textarea "*"
type textarea "**********"
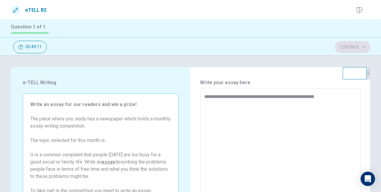
type textarea "*"
type textarea "**********"
type textarea "*"
type textarea "**********"
type textarea "*"
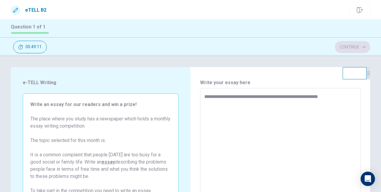
type textarea "**********"
type textarea "*"
type textarea "**********"
type textarea "*"
type textarea "**********"
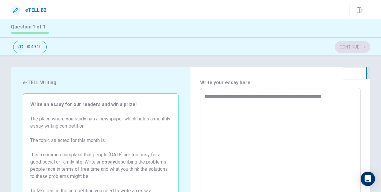
type textarea "*"
type textarea "**********"
type textarea "*"
type textarea "**********"
type textarea "*"
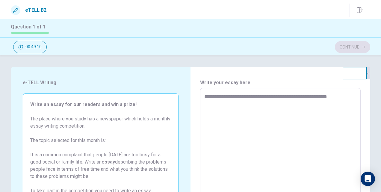
type textarea "**********"
type textarea "*"
type textarea "**********"
type textarea "*"
type textarea "**********"
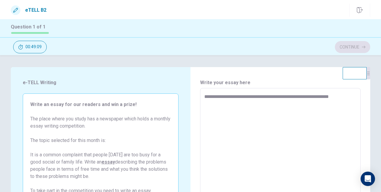
type textarea "*"
type textarea "**********"
type textarea "*"
type textarea "**********"
type textarea "*"
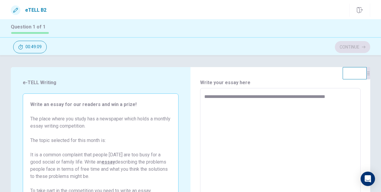
type textarea "**********"
type textarea "*"
type textarea "**********"
type textarea "*"
type textarea "**********"
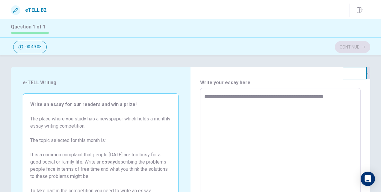
type textarea "*"
type textarea "**********"
type textarea "*"
type textarea "**********"
type textarea "*"
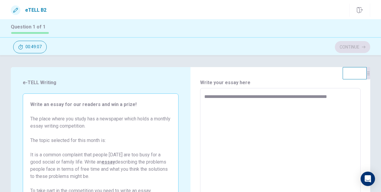
type textarea "**********"
type textarea "*"
type textarea "**********"
type textarea "*"
type textarea "**********"
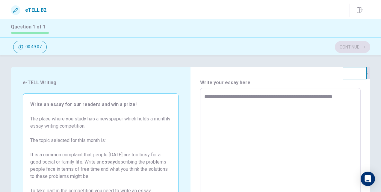
type textarea "*"
type textarea "**********"
type textarea "*"
type textarea "**********"
type textarea "*"
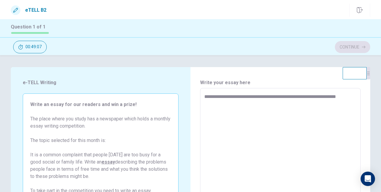
type textarea "**********"
type textarea "*"
type textarea "**********"
type textarea "*"
type textarea "**********"
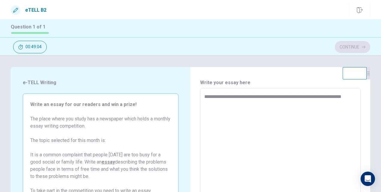
type textarea "*"
type textarea "**********"
type textarea "*"
type textarea "**********"
type textarea "*"
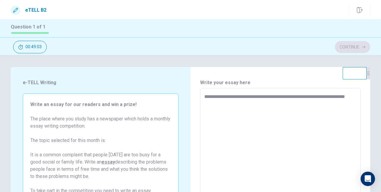
type textarea "**********"
type textarea "*"
type textarea "**********"
type textarea "*"
type textarea "**********"
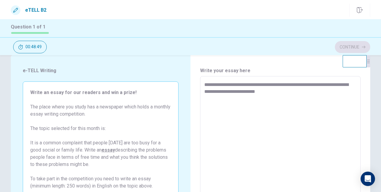
scroll to position [5, 0]
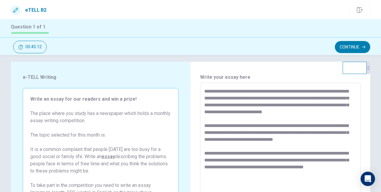
click at [260, 106] on textarea "**********" at bounding box center [280, 166] width 152 height 156
click at [254, 107] on textarea "**********" at bounding box center [280, 166] width 152 height 156
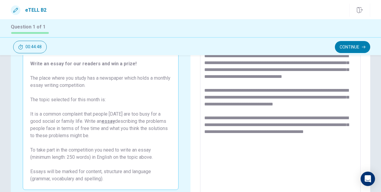
scroll to position [41, 0]
click at [235, 144] on textarea "**********" at bounding box center [280, 130] width 152 height 156
click at [249, 137] on textarea "**********" at bounding box center [280, 130] width 152 height 156
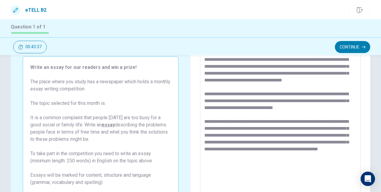
scroll to position [37, 0]
drag, startPoint x: 289, startPoint y: 159, endPoint x: 199, endPoint y: 121, distance: 97.0
click at [200, 121] on div "**********" at bounding box center [280, 134] width 161 height 166
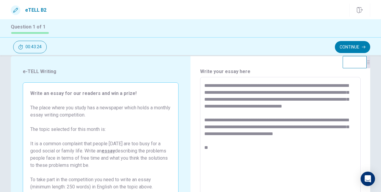
scroll to position [15, 0]
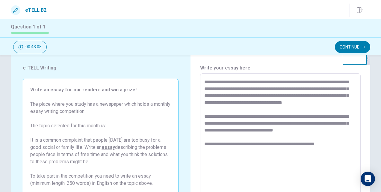
click at [282, 146] on textarea "**********" at bounding box center [280, 156] width 152 height 156
click at [338, 145] on textarea "**********" at bounding box center [280, 156] width 152 height 156
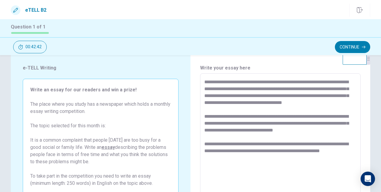
click at [262, 153] on textarea "**********" at bounding box center [280, 156] width 152 height 156
click at [237, 154] on textarea "**********" at bounding box center [280, 156] width 152 height 156
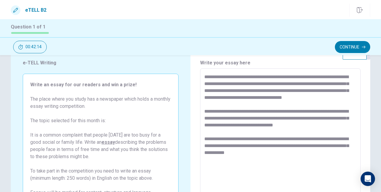
scroll to position [21, 0]
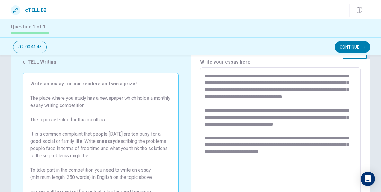
drag, startPoint x: 277, startPoint y: 89, endPoint x: 254, endPoint y: 91, distance: 23.5
click at [254, 91] on textarea "**********" at bounding box center [280, 150] width 152 height 156
click at [310, 153] on textarea "**********" at bounding box center [280, 150] width 152 height 156
drag, startPoint x: 315, startPoint y: 153, endPoint x: 213, endPoint y: 150, distance: 102.2
click at [213, 150] on textarea "**********" at bounding box center [280, 150] width 152 height 156
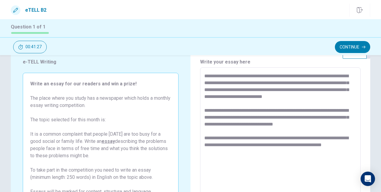
click at [202, 139] on div "**********" at bounding box center [280, 150] width 161 height 166
click at [202, 137] on div "**********" at bounding box center [280, 150] width 161 height 166
click at [204, 138] on textarea "**********" at bounding box center [280, 150] width 152 height 156
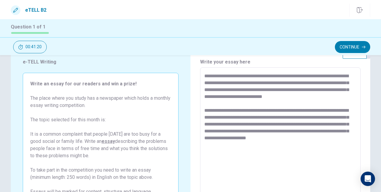
click at [350, 141] on textarea "**********" at bounding box center [280, 150] width 152 height 156
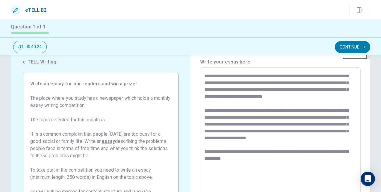
click at [246, 152] on textarea "**********" at bounding box center [280, 150] width 152 height 156
drag, startPoint x: 267, startPoint y: 161, endPoint x: 322, endPoint y: 150, distance: 55.7
click at [322, 150] on textarea "**********" at bounding box center [280, 150] width 152 height 156
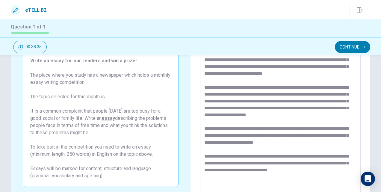
scroll to position [48, 0]
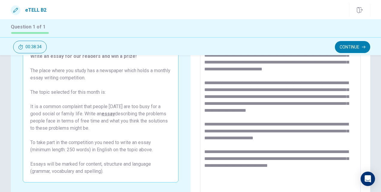
drag, startPoint x: 343, startPoint y: 163, endPoint x: 314, endPoint y: 162, distance: 28.8
click at [314, 162] on textarea "**********" at bounding box center [280, 123] width 152 height 156
click at [318, 164] on textarea "**********" at bounding box center [280, 123] width 152 height 156
click at [213, 173] on textarea at bounding box center [280, 123] width 152 height 156
click at [218, 173] on textarea at bounding box center [280, 123] width 152 height 156
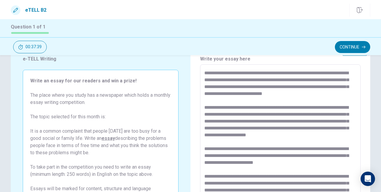
scroll to position [39, 0]
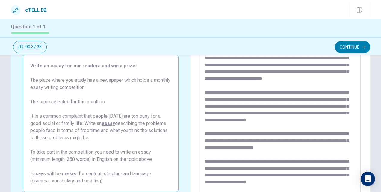
click at [309, 139] on textarea at bounding box center [280, 133] width 152 height 156
click at [314, 140] on textarea at bounding box center [280, 133] width 152 height 156
click at [305, 150] on textarea at bounding box center [280, 133] width 152 height 156
click at [313, 141] on textarea at bounding box center [280, 133] width 152 height 156
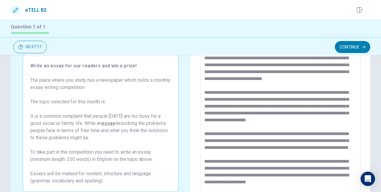
click at [280, 148] on textarea at bounding box center [280, 133] width 152 height 156
click at [287, 148] on textarea at bounding box center [280, 133] width 152 height 156
drag, startPoint x: 287, startPoint y: 148, endPoint x: 310, endPoint y: 151, distance: 23.3
click at [311, 149] on textarea at bounding box center [280, 133] width 152 height 156
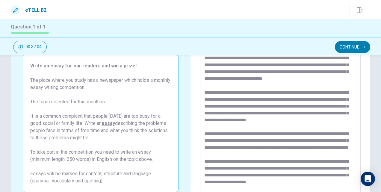
click at [304, 150] on textarea at bounding box center [280, 133] width 152 height 156
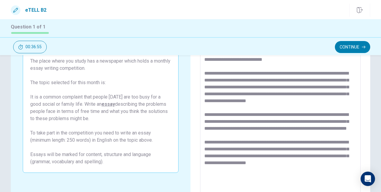
click at [275, 131] on textarea at bounding box center [280, 113] width 152 height 156
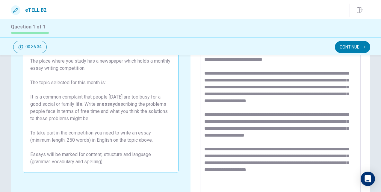
click at [348, 125] on textarea at bounding box center [280, 113] width 152 height 156
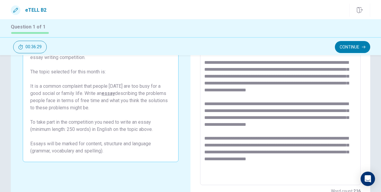
scroll to position [68, 0]
click at [310, 152] on textarea at bounding box center [280, 103] width 152 height 156
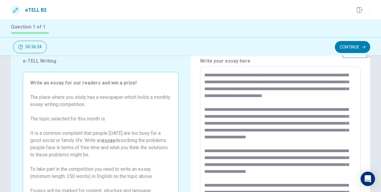
scroll to position [22, 0]
click at [266, 80] on textarea at bounding box center [280, 149] width 152 height 156
click at [263, 83] on textarea at bounding box center [280, 149] width 152 height 156
drag, startPoint x: 254, startPoint y: 89, endPoint x: 263, endPoint y: 81, distance: 12.2
click at [263, 81] on textarea at bounding box center [280, 149] width 152 height 156
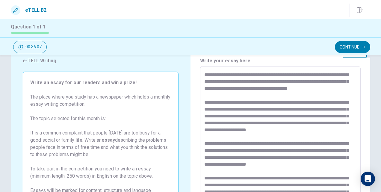
click at [347, 91] on textarea at bounding box center [280, 149] width 152 height 156
paste textarea "*"
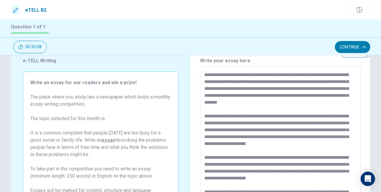
click at [251, 103] on textarea at bounding box center [280, 149] width 152 height 156
click at [266, 104] on textarea at bounding box center [280, 149] width 152 height 156
click at [318, 106] on textarea at bounding box center [280, 149] width 152 height 156
click at [313, 102] on textarea at bounding box center [280, 149] width 152 height 156
click at [267, 103] on textarea at bounding box center [280, 149] width 152 height 156
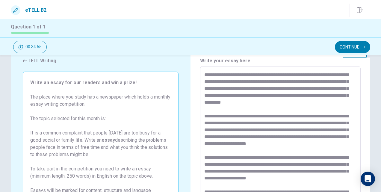
click at [305, 101] on textarea at bounding box center [280, 149] width 152 height 156
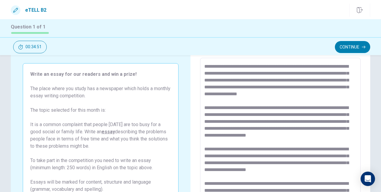
scroll to position [31, 0]
click at [206, 110] on textarea at bounding box center [280, 141] width 152 height 156
click at [201, 107] on div "* ​" at bounding box center [280, 141] width 161 height 166
click at [204, 108] on textarea at bounding box center [280, 141] width 152 height 156
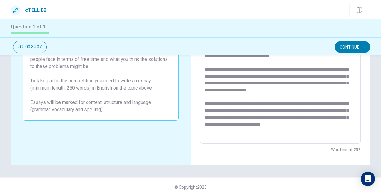
scroll to position [110, 0]
click at [349, 133] on textarea at bounding box center [280, 62] width 152 height 156
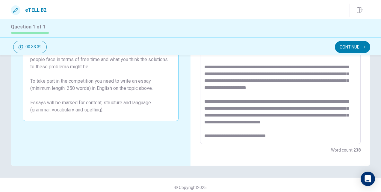
click at [222, 116] on textarea at bounding box center [280, 62] width 152 height 156
click at [221, 116] on textarea at bounding box center [280, 62] width 152 height 156
click at [227, 123] on textarea at bounding box center [280, 62] width 152 height 156
click at [252, 124] on textarea at bounding box center [280, 62] width 152 height 156
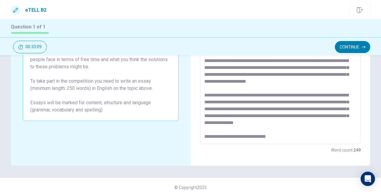
drag, startPoint x: 306, startPoint y: 128, endPoint x: 243, endPoint y: 132, distance: 63.6
click at [243, 132] on textarea at bounding box center [280, 62] width 152 height 156
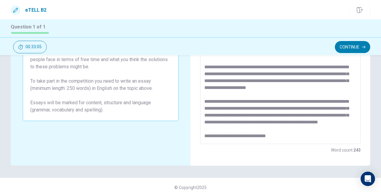
click at [260, 130] on textarea at bounding box center [280, 62] width 152 height 156
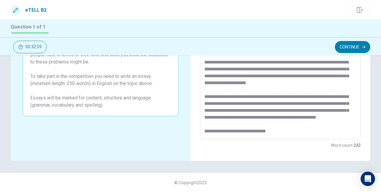
scroll to position [16, 0]
click at [275, 132] on textarea at bounding box center [280, 57] width 152 height 156
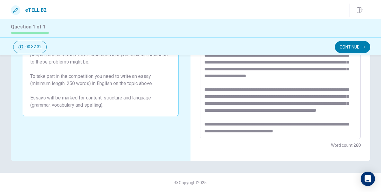
click at [216, 131] on textarea at bounding box center [280, 57] width 152 height 156
click at [304, 137] on div "* ​" at bounding box center [280, 57] width 161 height 166
click at [295, 131] on textarea at bounding box center [280, 57] width 152 height 156
click at [308, 125] on textarea at bounding box center [280, 57] width 152 height 156
click at [269, 125] on textarea at bounding box center [280, 57] width 152 height 156
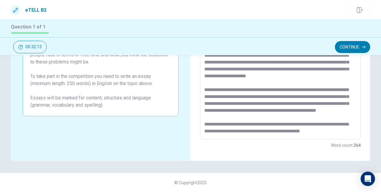
click at [328, 134] on textarea at bounding box center [280, 57] width 152 height 156
click at [332, 133] on textarea at bounding box center [280, 57] width 152 height 156
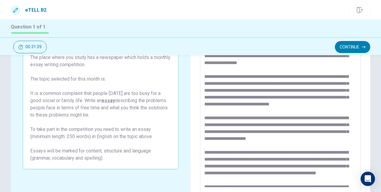
scroll to position [61, 0]
click at [278, 83] on textarea at bounding box center [280, 110] width 152 height 156
click at [279, 83] on textarea at bounding box center [280, 110] width 152 height 156
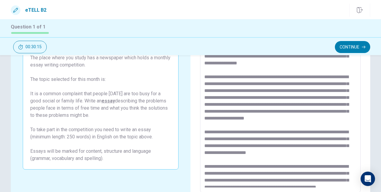
drag, startPoint x: 284, startPoint y: 129, endPoint x: 252, endPoint y: 111, distance: 36.2
click at [252, 111] on textarea at bounding box center [280, 110] width 152 height 156
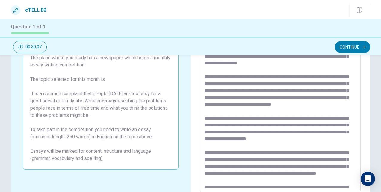
click at [332, 79] on textarea at bounding box center [280, 110] width 152 height 156
click at [348, 84] on textarea at bounding box center [280, 110] width 152 height 156
click at [343, 83] on textarea at bounding box center [280, 110] width 152 height 156
click at [346, 84] on textarea at bounding box center [280, 110] width 152 height 156
click at [243, 86] on textarea at bounding box center [280, 110] width 152 height 156
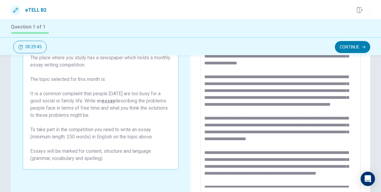
click at [213, 90] on textarea at bounding box center [280, 110] width 152 height 156
drag, startPoint x: 346, startPoint y: 84, endPoint x: 295, endPoint y: 85, distance: 51.5
click at [295, 85] on textarea at bounding box center [280, 110] width 152 height 156
click at [317, 84] on textarea at bounding box center [280, 110] width 152 height 156
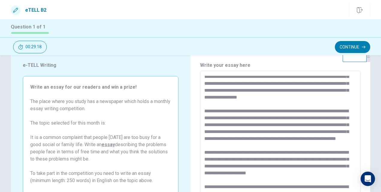
scroll to position [24, 0]
click at [285, 83] on textarea at bounding box center [280, 154] width 152 height 156
click at [314, 102] on textarea at bounding box center [280, 154] width 152 height 156
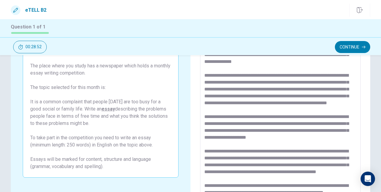
scroll to position [53, 0]
click at [290, 90] on textarea at bounding box center [280, 118] width 152 height 156
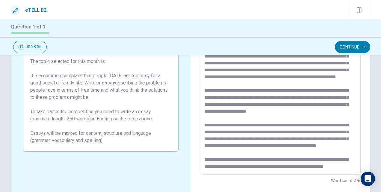
scroll to position [89, 0]
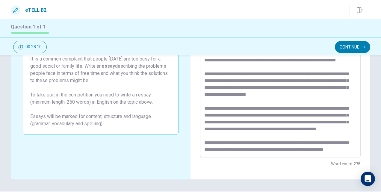
click at [226, 155] on div "* ​" at bounding box center [280, 75] width 161 height 166
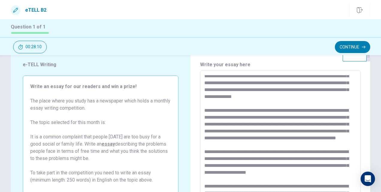
scroll to position [114, 0]
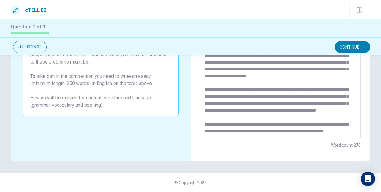
click at [220, 131] on textarea at bounding box center [280, 57] width 152 height 156
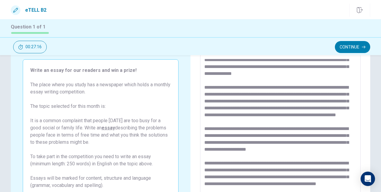
scroll to position [42, 0]
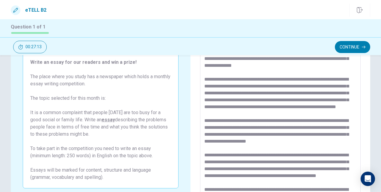
click at [300, 100] on textarea at bounding box center [280, 129] width 152 height 156
click at [263, 102] on textarea at bounding box center [280, 129] width 152 height 156
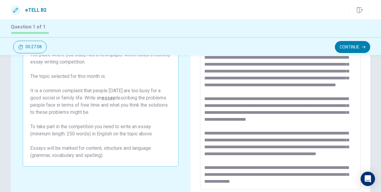
scroll to position [64, 0]
click at [316, 126] on textarea at bounding box center [280, 107] width 152 height 156
click at [316, 125] on textarea at bounding box center [280, 107] width 152 height 156
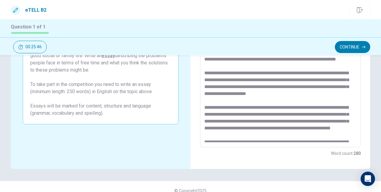
scroll to position [0, 0]
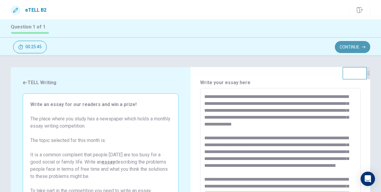
click at [345, 49] on button "Continue" at bounding box center [352, 47] width 35 height 12
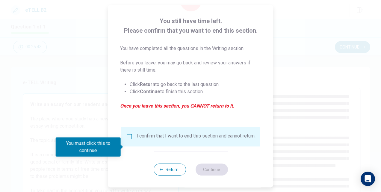
scroll to position [28, 0]
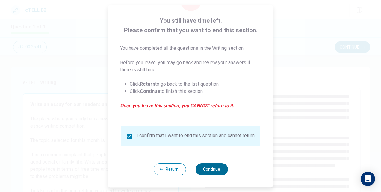
click at [211, 171] on button "Continue" at bounding box center [211, 169] width 32 height 12
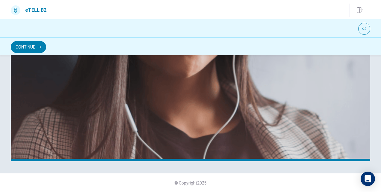
scroll to position [0, 0]
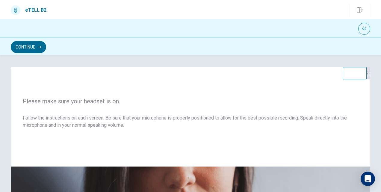
click at [40, 46] on icon "button" at bounding box center [40, 47] width 4 height 4
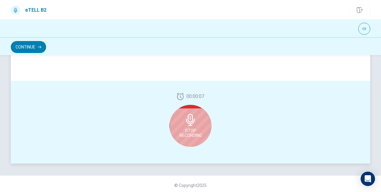
scroll to position [167, 0]
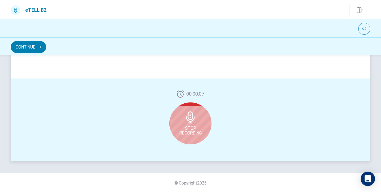
click at [188, 122] on icon at bounding box center [190, 117] width 9 height 12
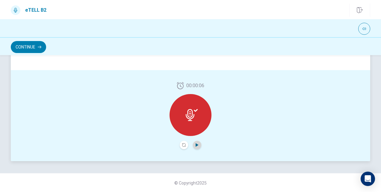
click at [196, 146] on icon "Play Audio" at bounding box center [197, 145] width 3 height 4
click at [183, 146] on icon "Record Again" at bounding box center [184, 145] width 4 height 4
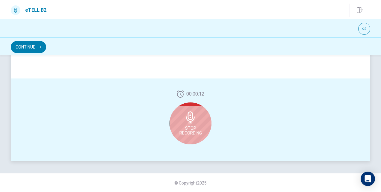
click at [195, 124] on div "Stop Recording" at bounding box center [191, 123] width 42 height 42
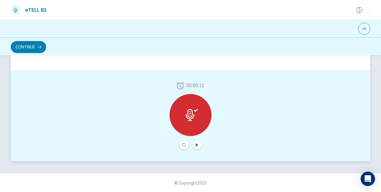
click at [194, 149] on div "00:00:12" at bounding box center [190, 115] width 359 height 91
click at [194, 149] on button "Play Audio" at bounding box center [197, 145] width 8 height 8
click at [33, 46] on button "Continue" at bounding box center [28, 47] width 35 height 12
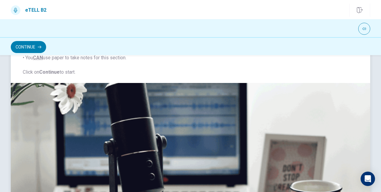
scroll to position [0, 0]
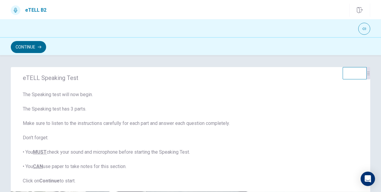
click at [28, 46] on button "Continue" at bounding box center [28, 47] width 35 height 12
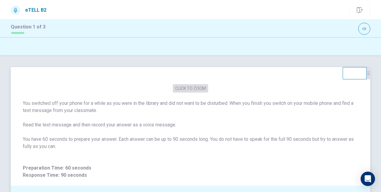
click at [183, 86] on button "CLICK TO ZOOM" at bounding box center [190, 88] width 35 height 8
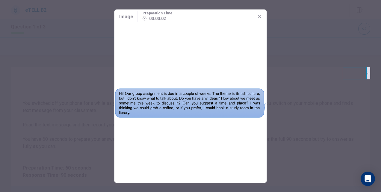
click at [256, 19] on button "button" at bounding box center [260, 17] width 10 height 10
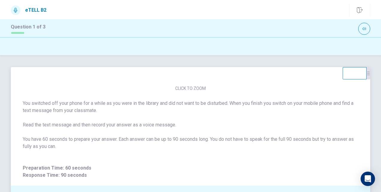
click at [190, 87] on button "CLICK TO ZOOM" at bounding box center [190, 88] width 35 height 8
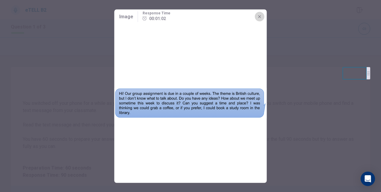
click at [258, 18] on icon "button" at bounding box center [259, 16] width 5 height 5
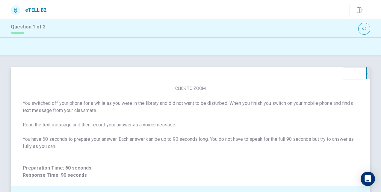
scroll to position [167, 0]
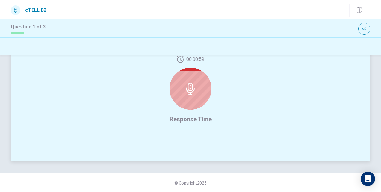
click at [187, 87] on icon at bounding box center [190, 89] width 12 height 12
click at [190, 87] on icon at bounding box center [190, 89] width 12 height 12
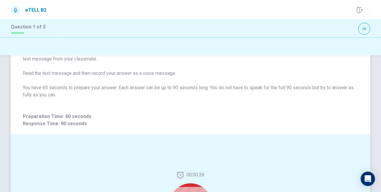
scroll to position [0, 0]
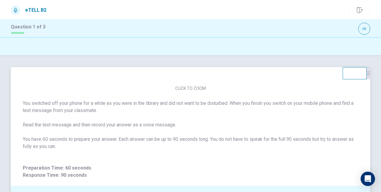
click at [171, 82] on img at bounding box center [190, 36] width 127 height 94
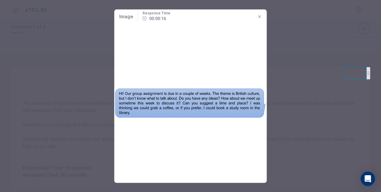
click at [258, 16] on icon "button" at bounding box center [259, 16] width 5 height 5
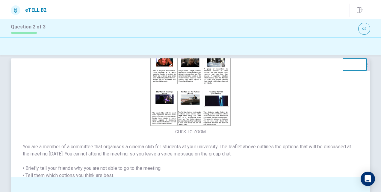
click at [220, 92] on img at bounding box center [190, 80] width 127 height 94
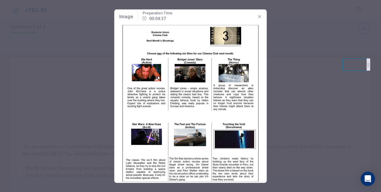
click at [257, 17] on button "button" at bounding box center [260, 17] width 10 height 10
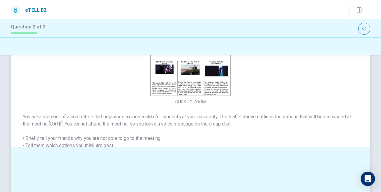
click at [178, 81] on img at bounding box center [190, 50] width 127 height 94
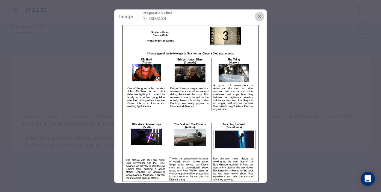
click at [257, 15] on icon "button" at bounding box center [259, 16] width 5 height 5
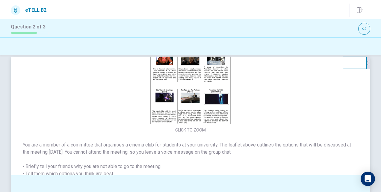
scroll to position [9, 0]
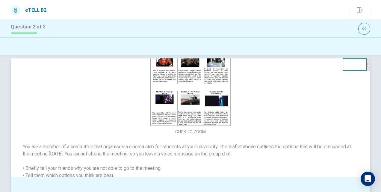
click at [187, 78] on img at bounding box center [190, 80] width 127 height 94
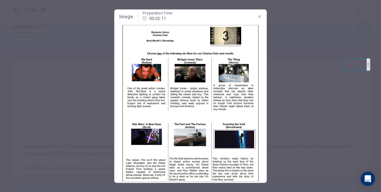
click at [45, 94] on div at bounding box center [190, 96] width 381 height 192
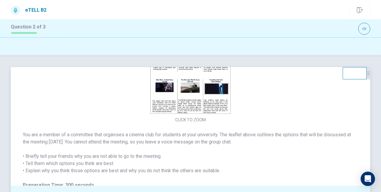
scroll to position [38, 0]
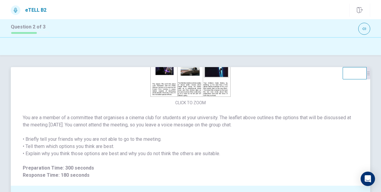
click at [202, 86] on img at bounding box center [190, 51] width 127 height 94
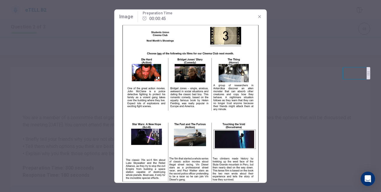
click at [76, 106] on div at bounding box center [190, 96] width 381 height 192
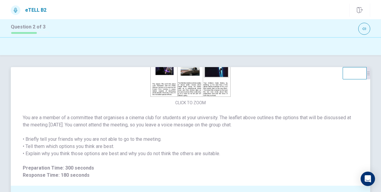
click at [178, 68] on img at bounding box center [190, 51] width 127 height 94
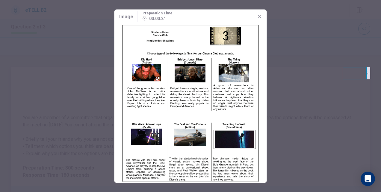
click at [297, 123] on div at bounding box center [190, 96] width 381 height 192
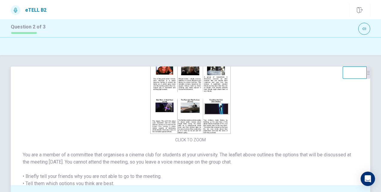
scroll to position [0, 0]
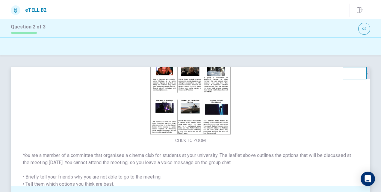
click at [199, 94] on img at bounding box center [190, 88] width 127 height 94
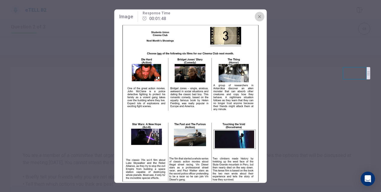
click at [260, 18] on icon "button" at bounding box center [259, 16] width 5 height 5
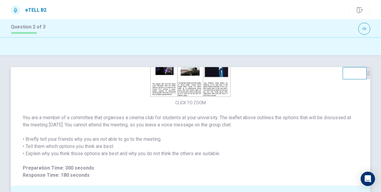
scroll to position [167, 0]
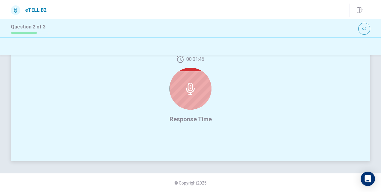
click at [188, 89] on icon at bounding box center [190, 89] width 12 height 12
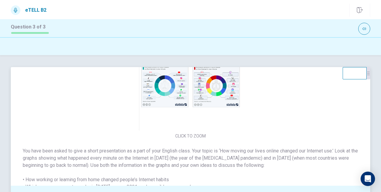
scroll to position [0, 0]
click at [160, 90] on img at bounding box center [190, 85] width 127 height 94
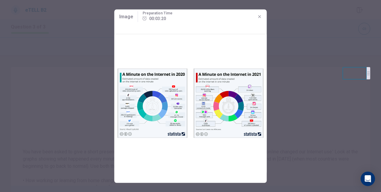
click at [80, 108] on div at bounding box center [190, 96] width 381 height 192
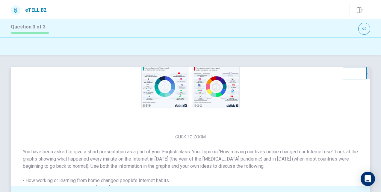
click at [190, 82] on img at bounding box center [190, 85] width 127 height 94
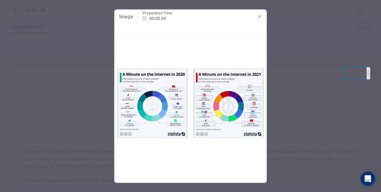
click at [298, 54] on div at bounding box center [190, 96] width 381 height 192
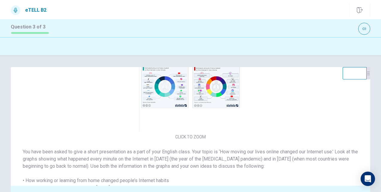
click at [153, 64] on div "CLICK TO ZOOM You have been asked to give a short presentation as a part of you…" at bounding box center [190, 123] width 381 height 137
click at [157, 78] on img at bounding box center [190, 85] width 127 height 94
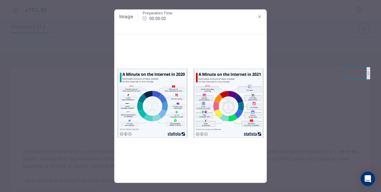
click at [258, 17] on icon "button" at bounding box center [259, 16] width 5 height 5
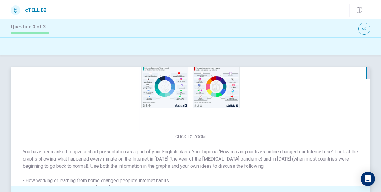
click at [172, 86] on img at bounding box center [190, 85] width 127 height 94
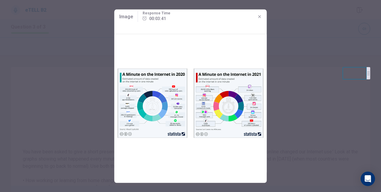
click at [84, 115] on div at bounding box center [190, 96] width 381 height 192
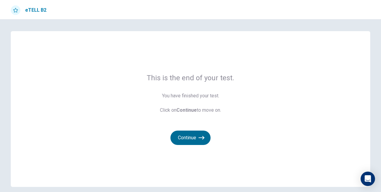
click at [200, 140] on icon "button" at bounding box center [202, 138] width 6 height 6
